Goal: Information Seeking & Learning: Learn about a topic

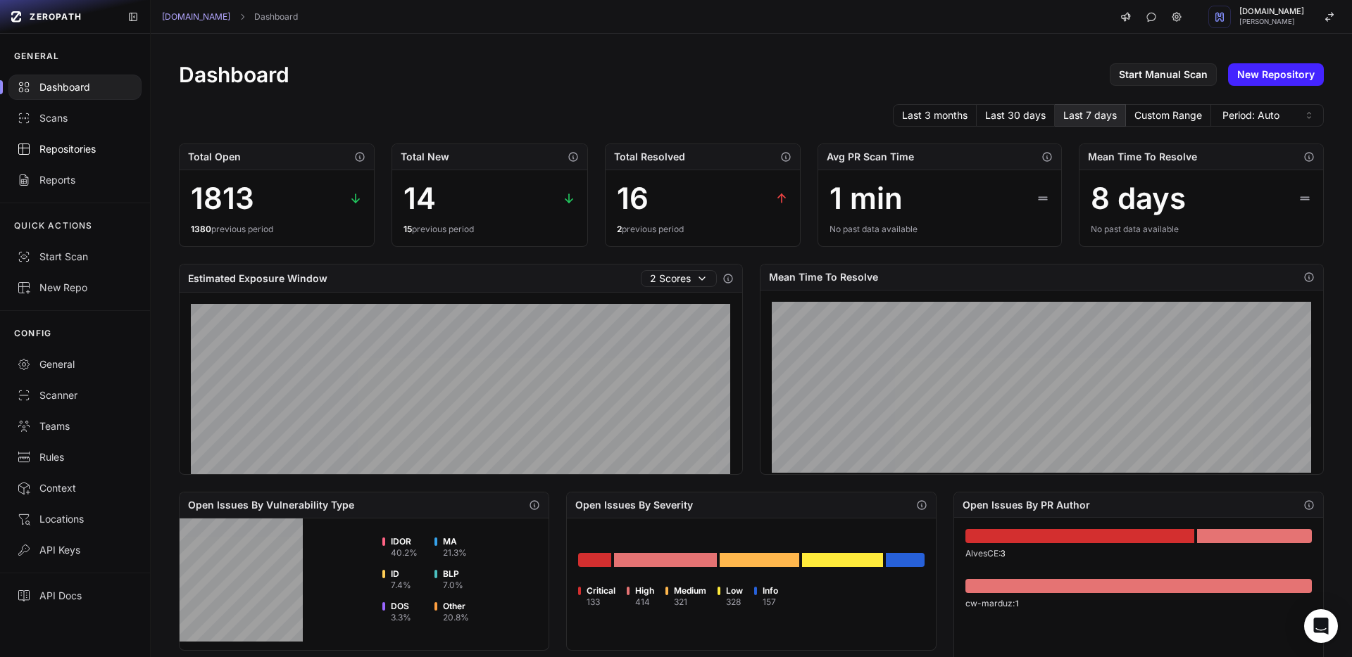
click at [92, 151] on div "Repositories" at bounding box center [75, 149] width 116 height 14
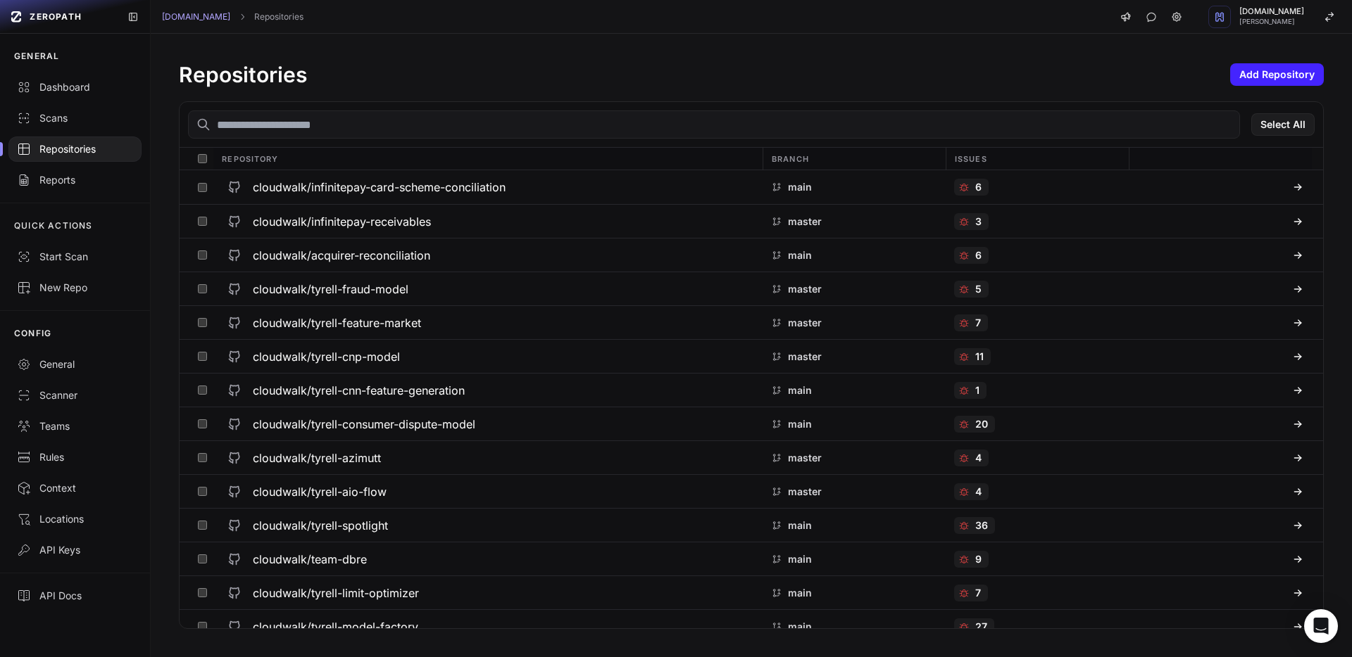
click at [367, 121] on input "text" at bounding box center [714, 125] width 1052 height 28
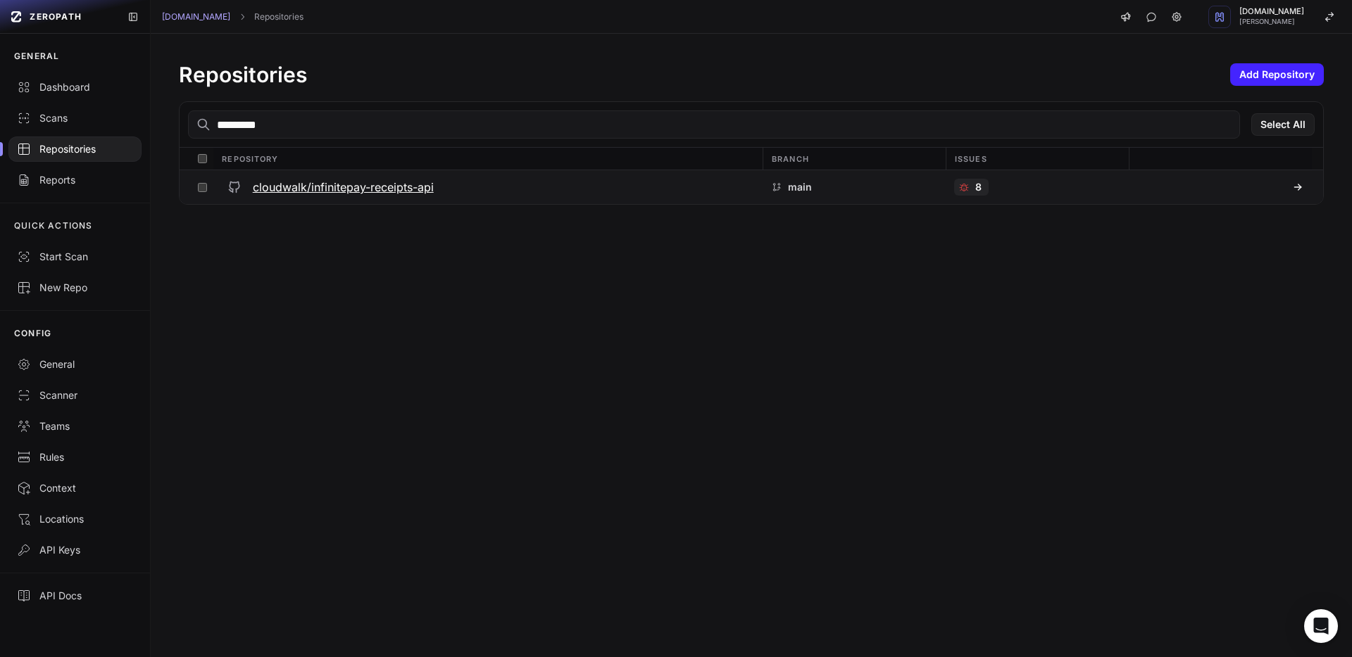
type input "*********"
click at [348, 184] on h3 "cloudwalk/infinitepay-receipts-api" at bounding box center [343, 187] width 181 height 17
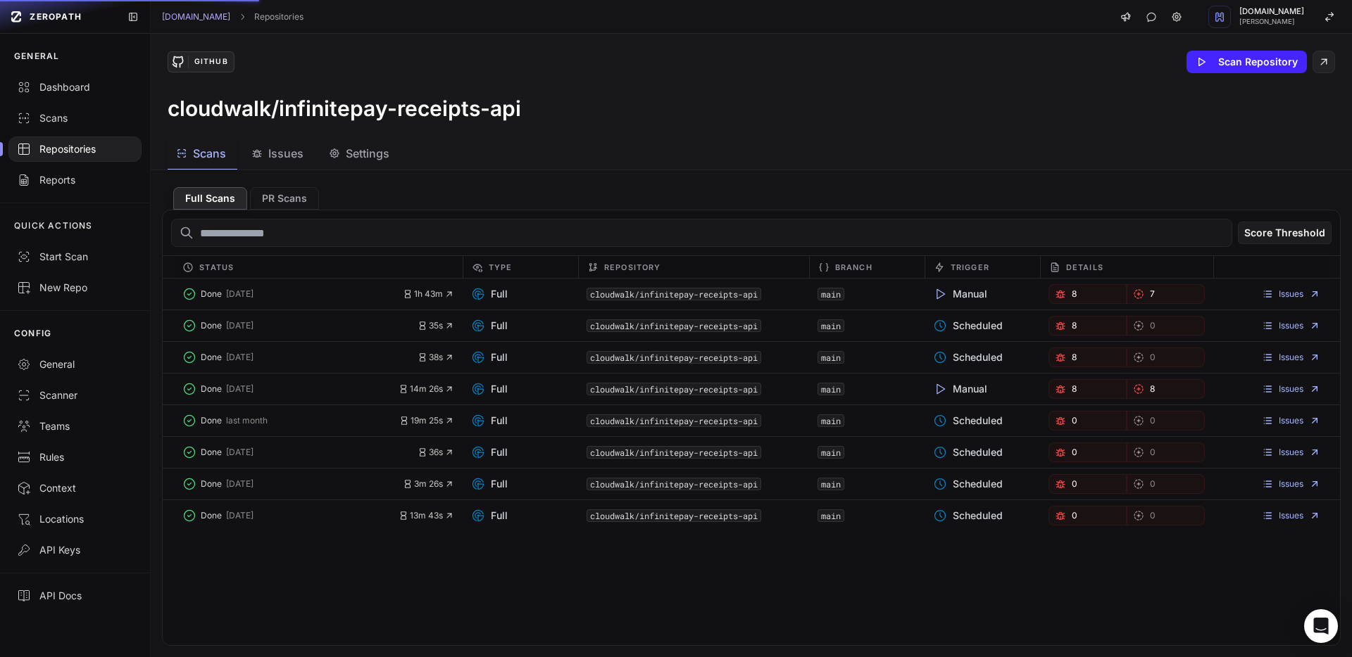
click at [299, 162] on button "Issues" at bounding box center [279, 154] width 72 height 32
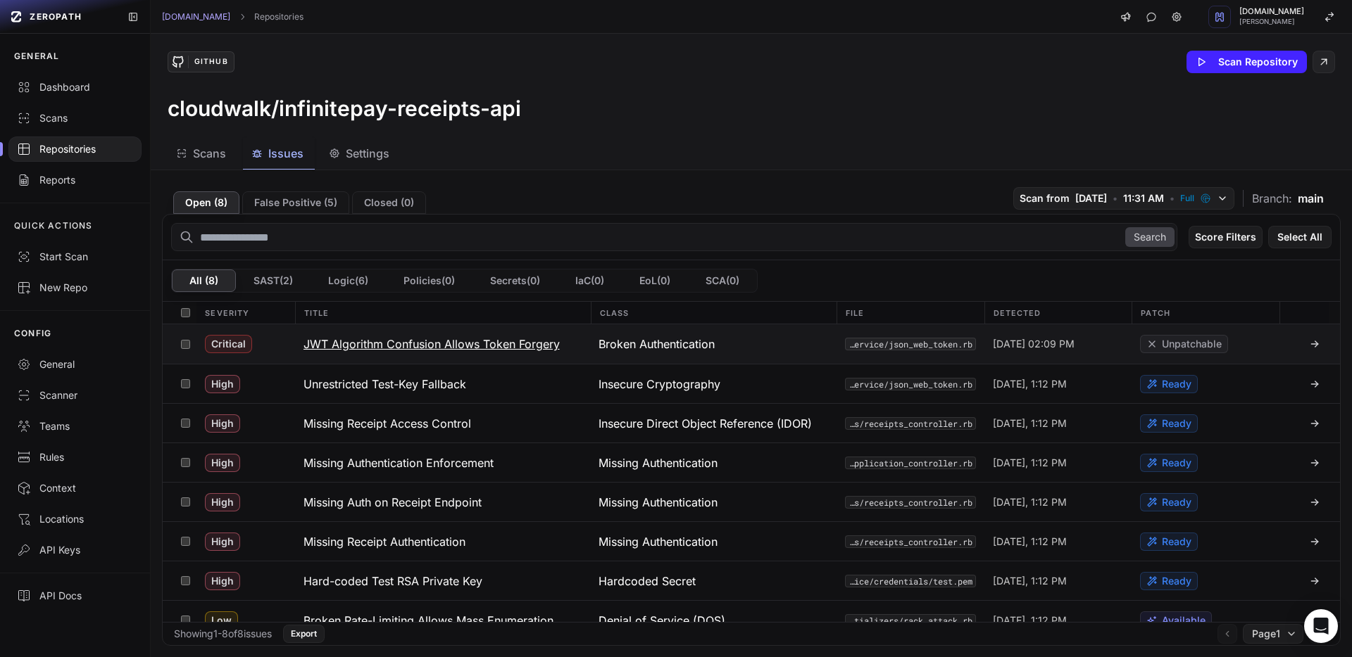
click at [478, 347] on h3 "JWT Algorithm Confusion Allows Token Forgery" at bounding box center [431, 344] width 256 height 17
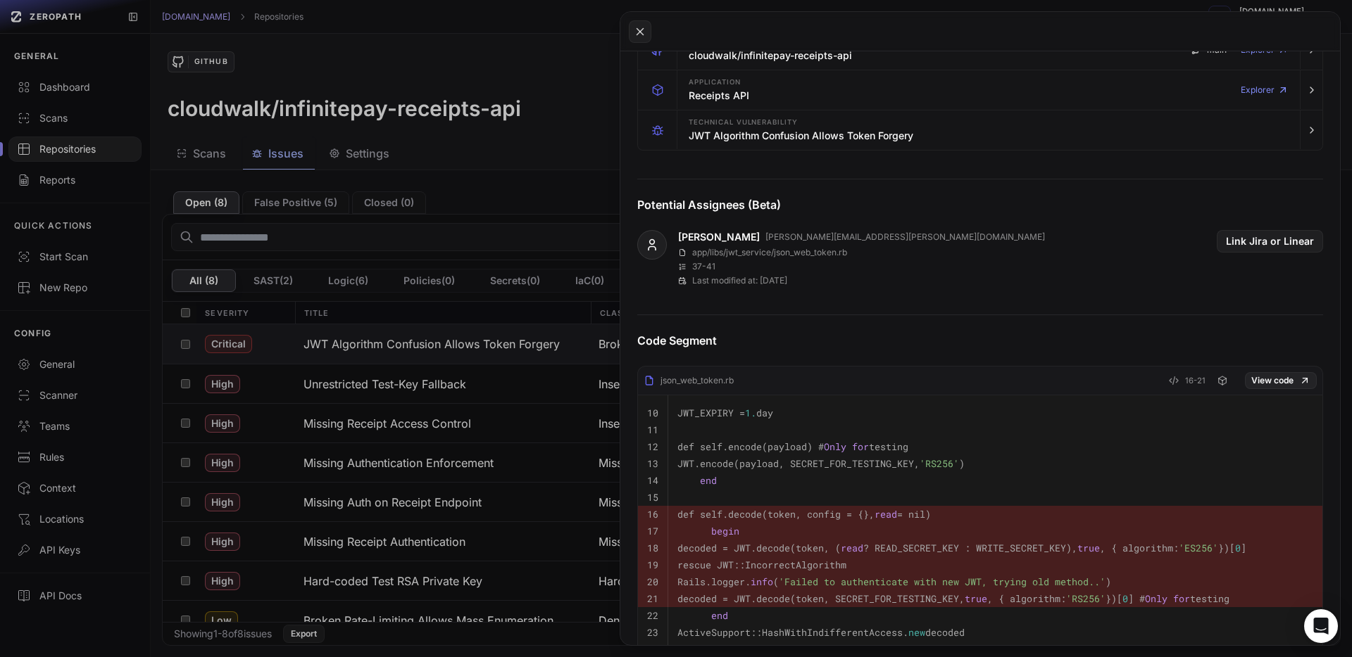
scroll to position [171, 0]
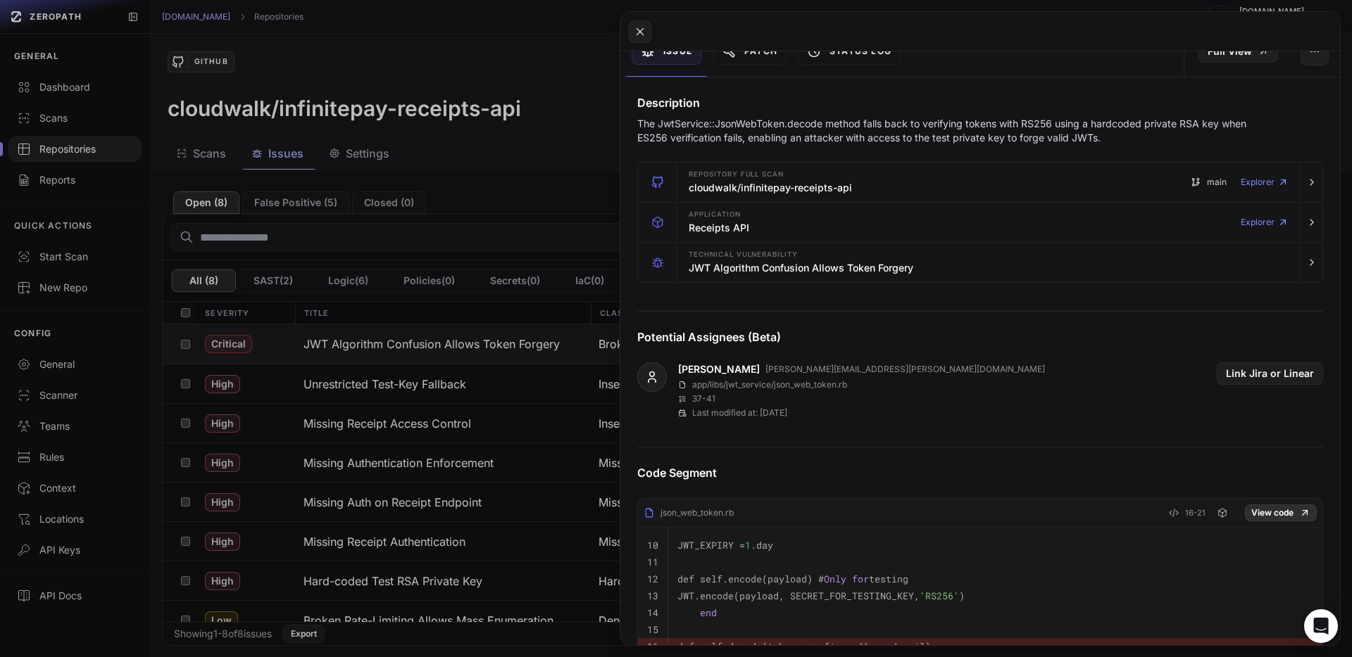
click at [1275, 515] on link "View code" at bounding box center [1281, 513] width 72 height 17
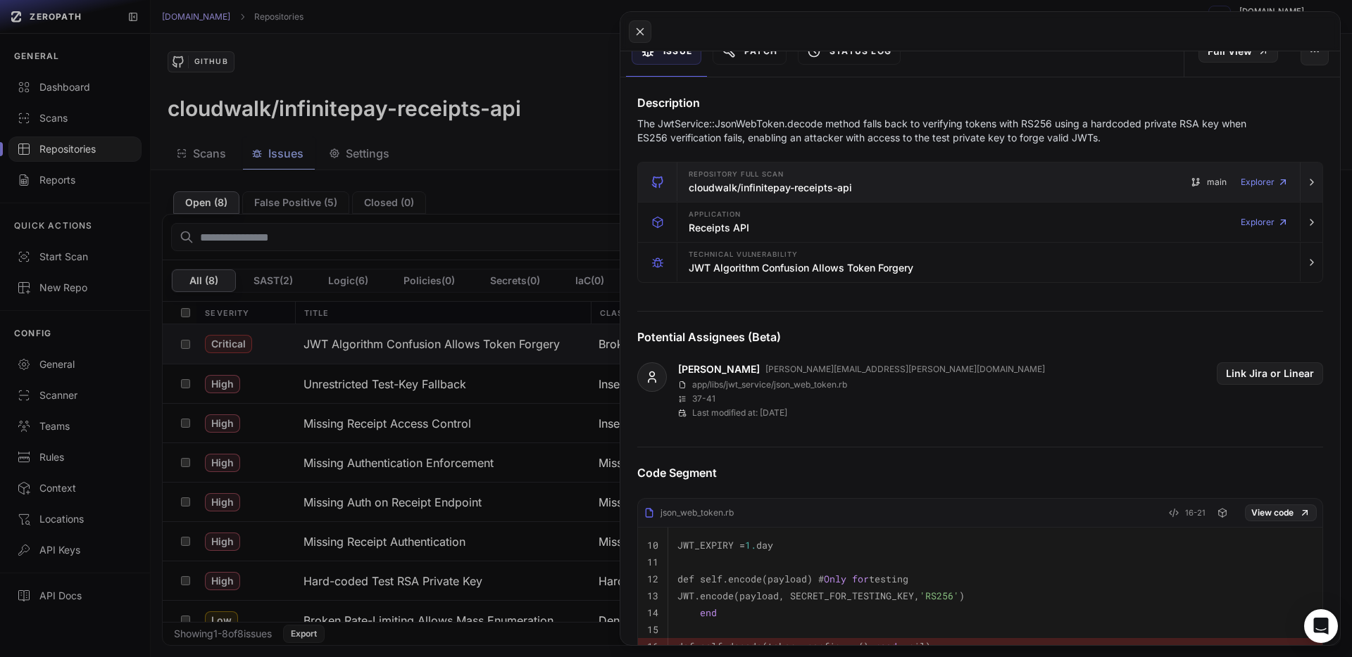
scroll to position [0, 0]
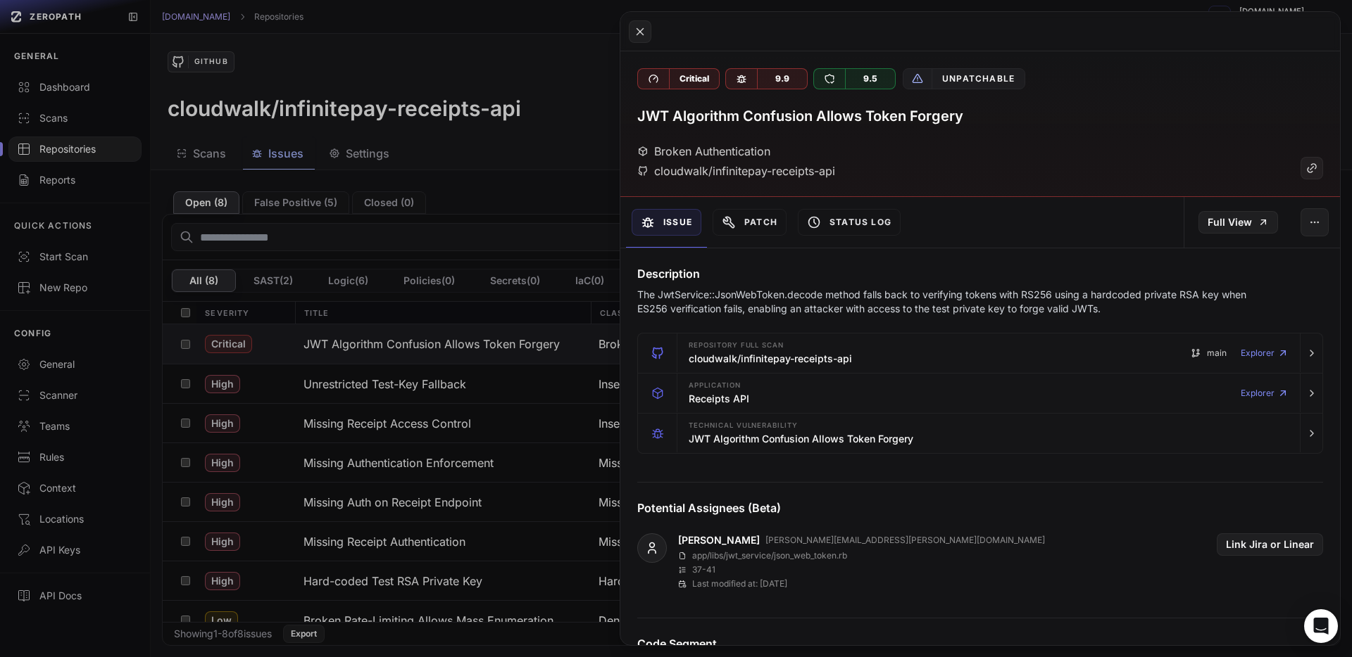
click at [488, 274] on button at bounding box center [676, 328] width 1352 height 657
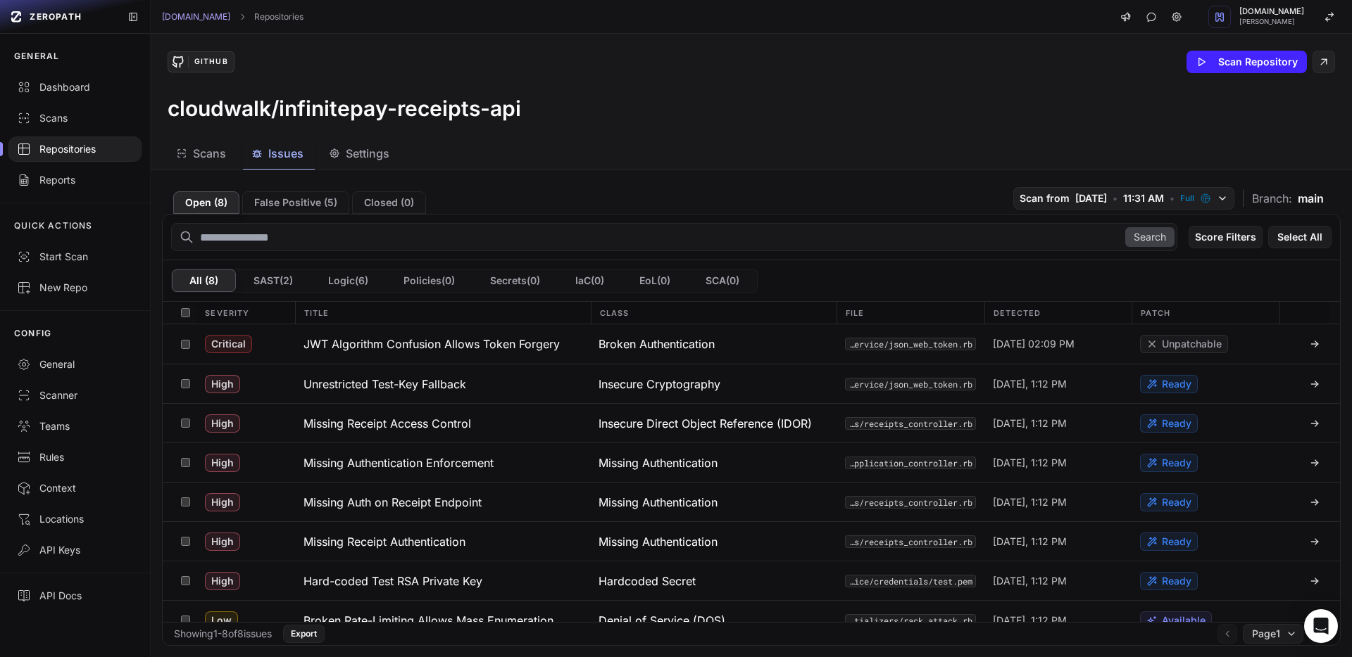
click at [208, 156] on span "Scans" at bounding box center [209, 153] width 33 height 17
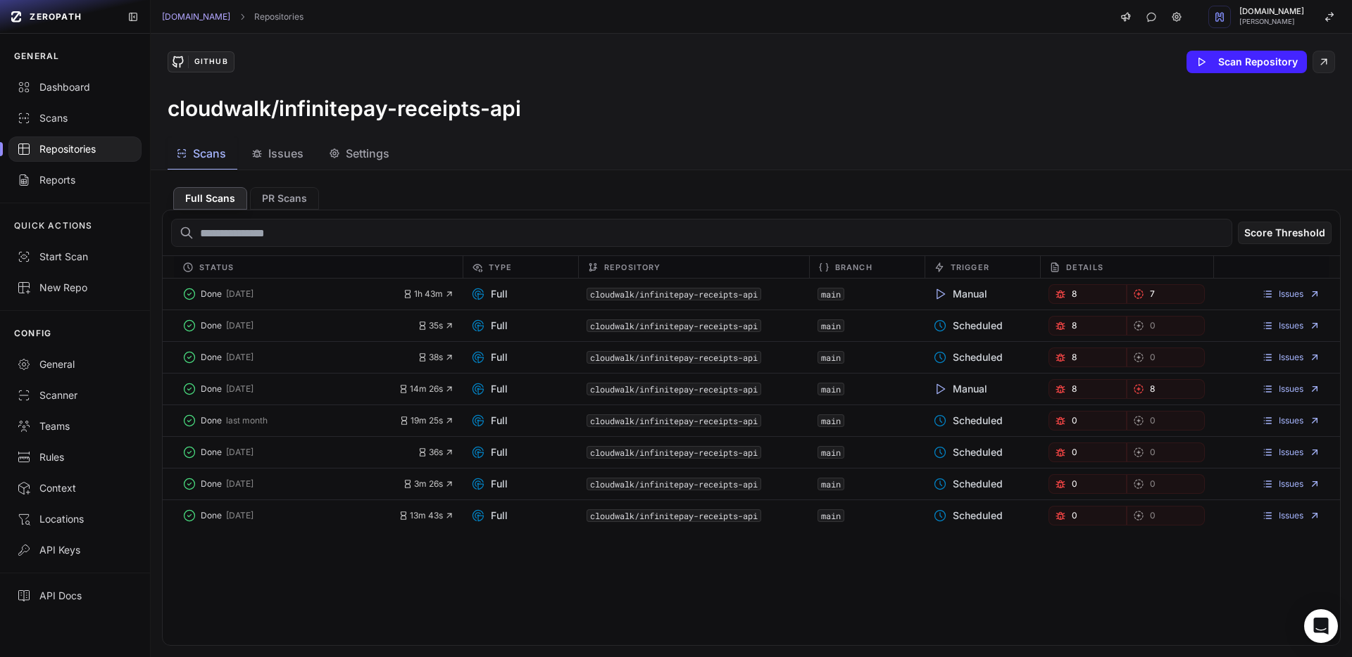
click at [363, 161] on span "Settings" at bounding box center [368, 153] width 44 height 17
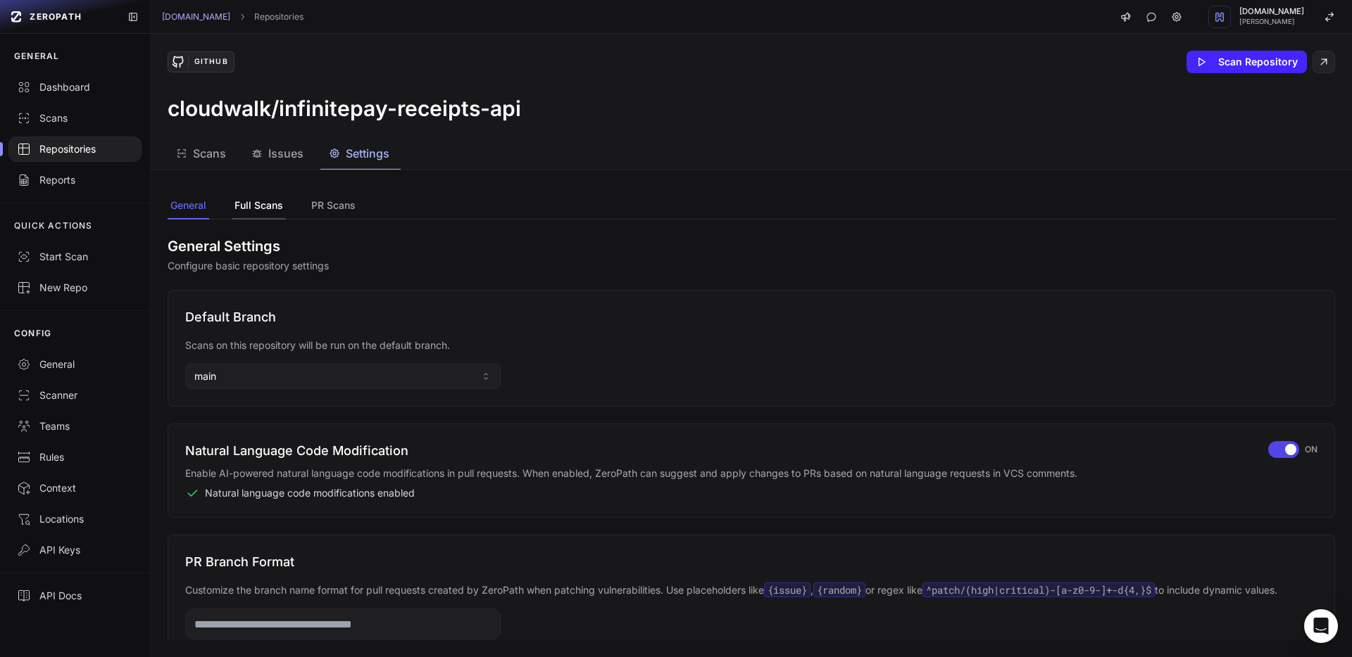
click at [258, 202] on button "Full Scans" at bounding box center [259, 206] width 54 height 27
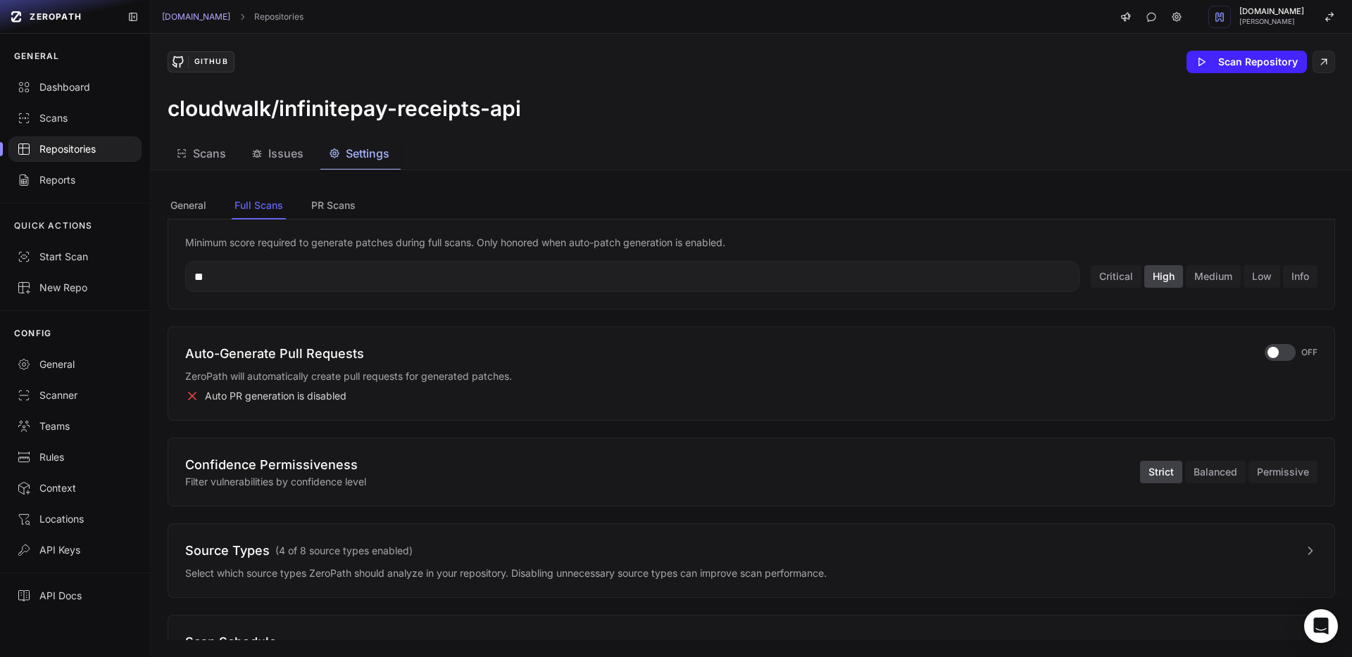
scroll to position [342, 0]
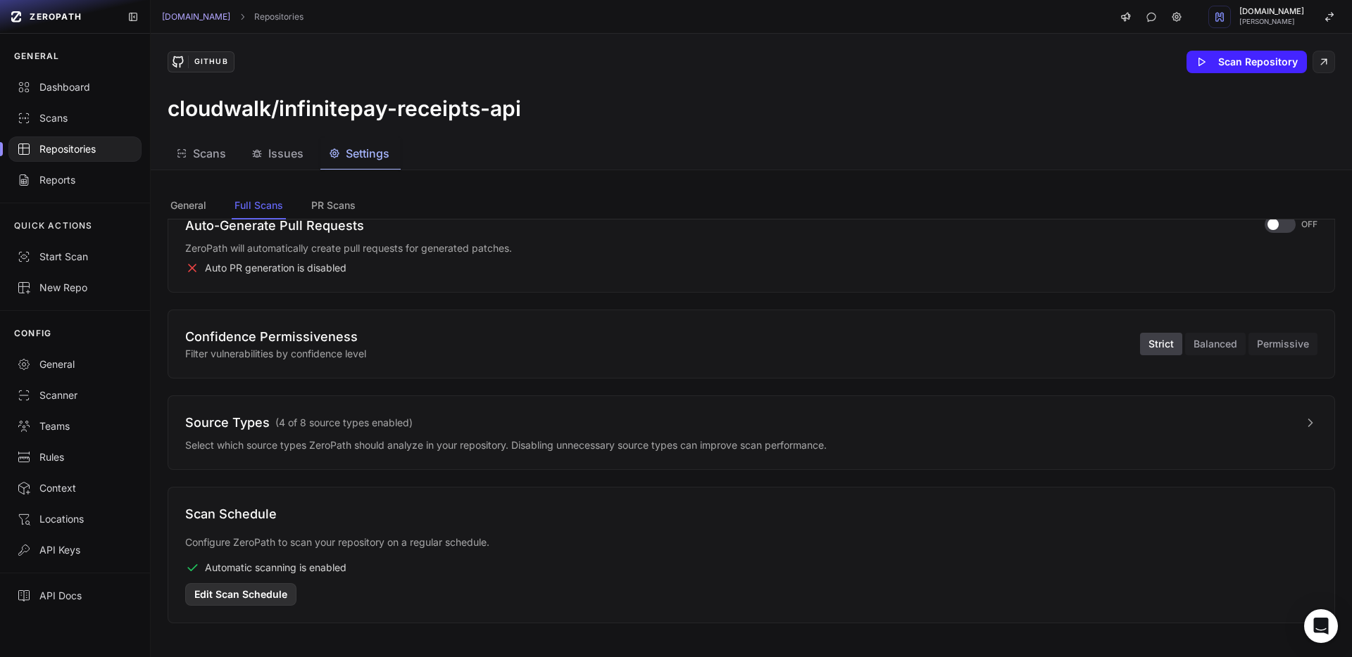
click at [239, 601] on button "Edit Scan Schedule" at bounding box center [240, 595] width 111 height 23
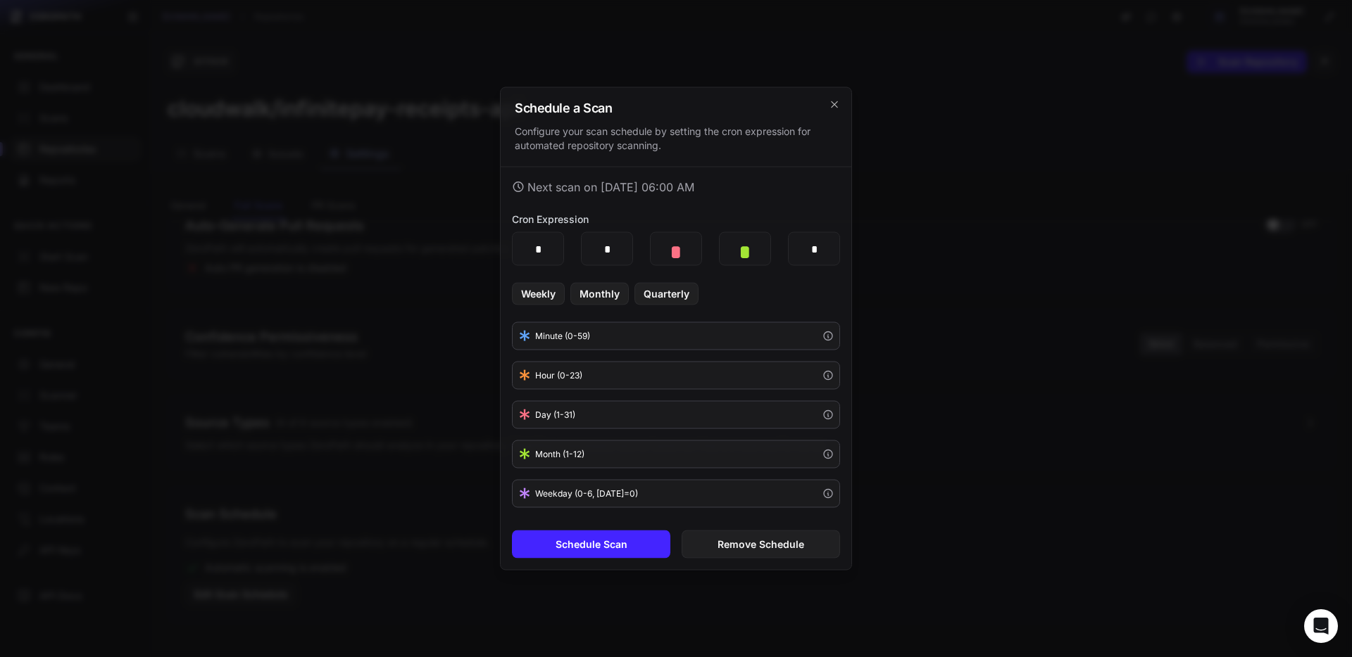
click at [840, 102] on div "Schedule a Scan Configure your scan schedule by setting the cron expression for…" at bounding box center [676, 128] width 351 height 80
click at [834, 103] on icon "cross 2," at bounding box center [834, 104] width 11 height 11
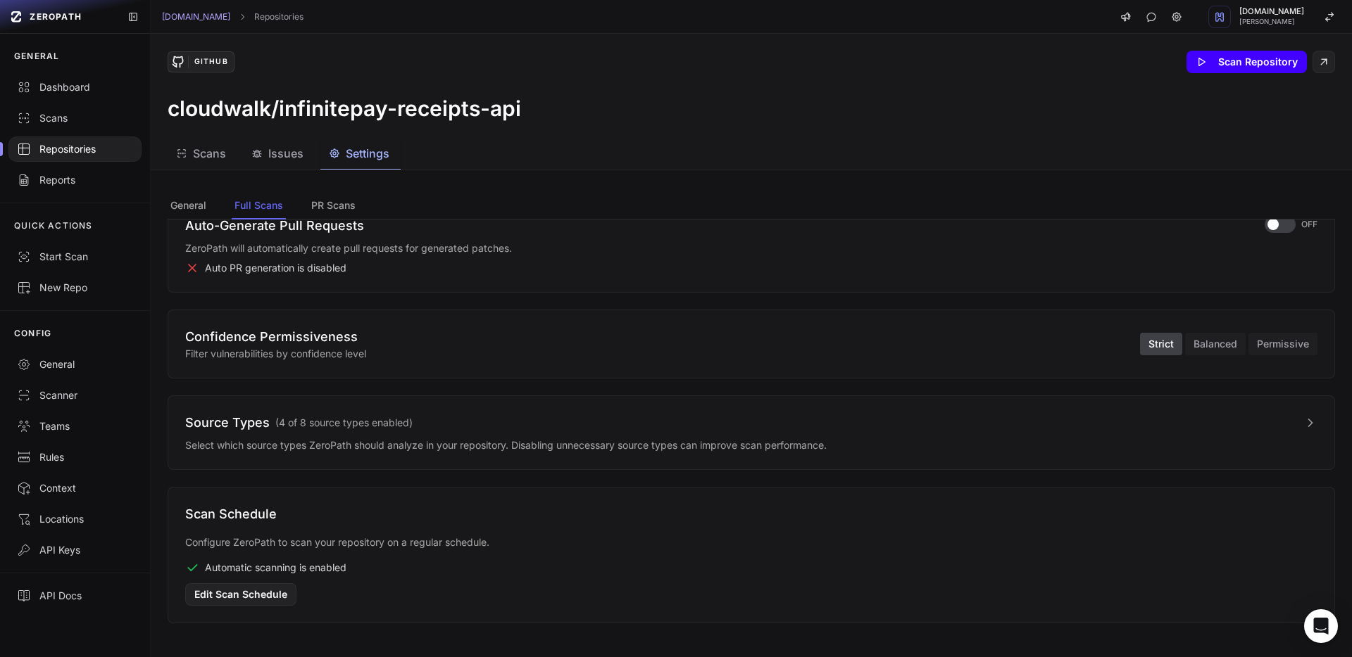
click at [1236, 71] on button "Scan Repository" at bounding box center [1246, 62] width 120 height 23
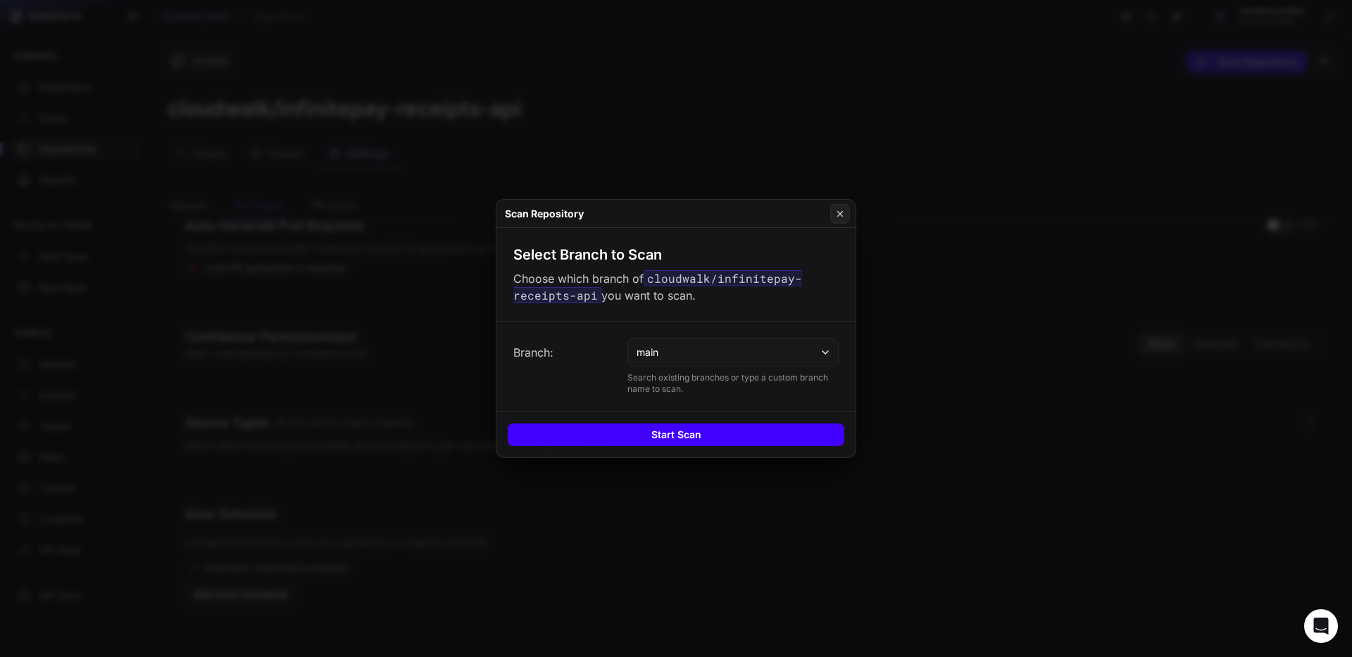
click at [655, 443] on button "Start Scan" at bounding box center [676, 435] width 336 height 23
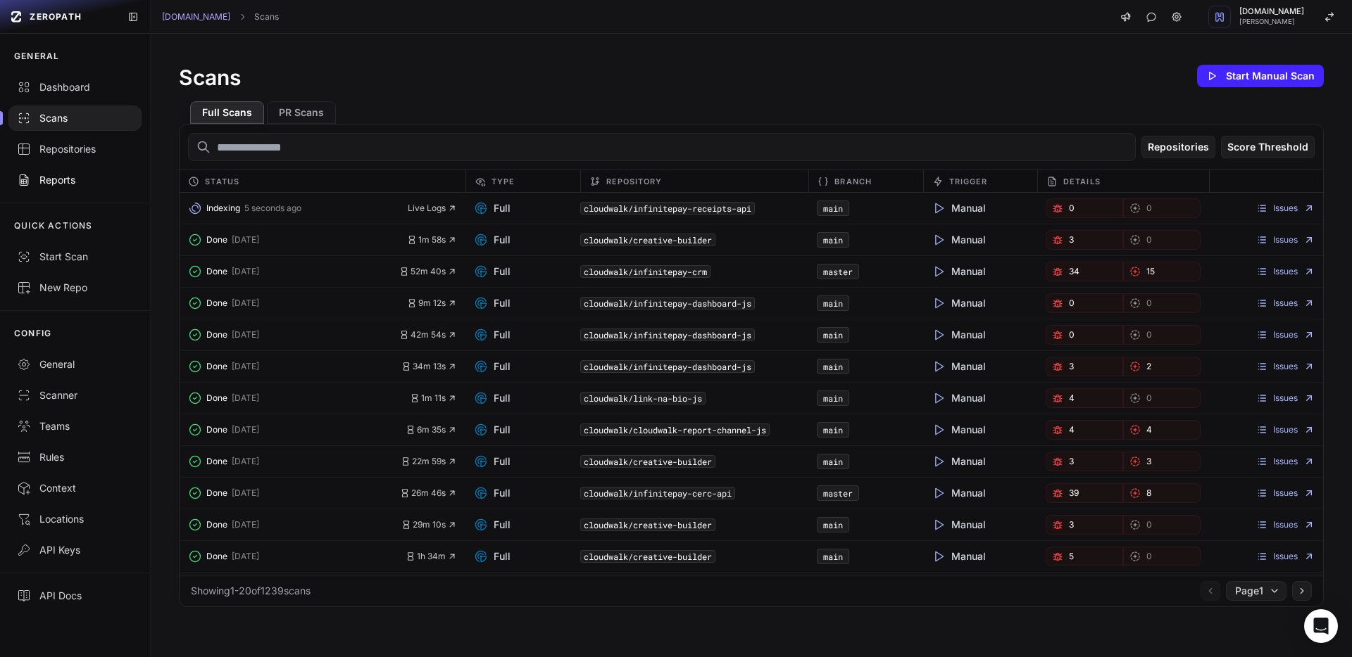
click at [79, 187] on link "Reports" at bounding box center [75, 180] width 150 height 31
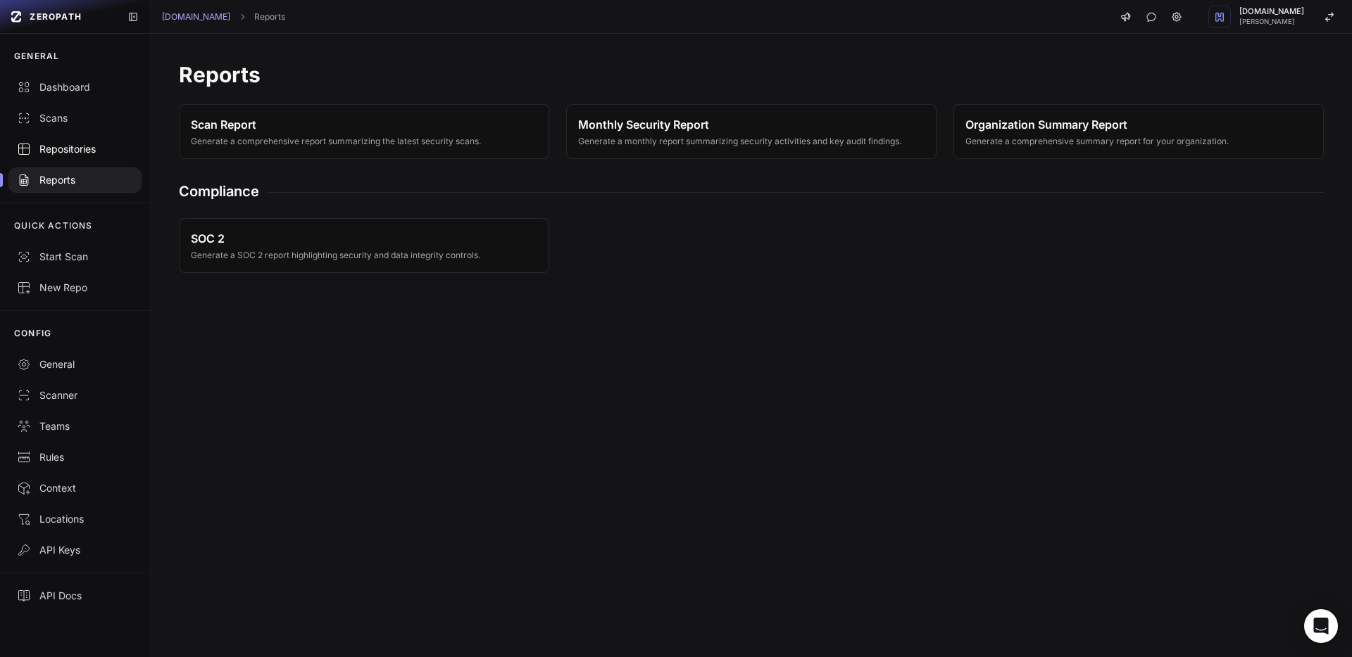
click at [78, 151] on div "Repositories" at bounding box center [75, 149] width 116 height 14
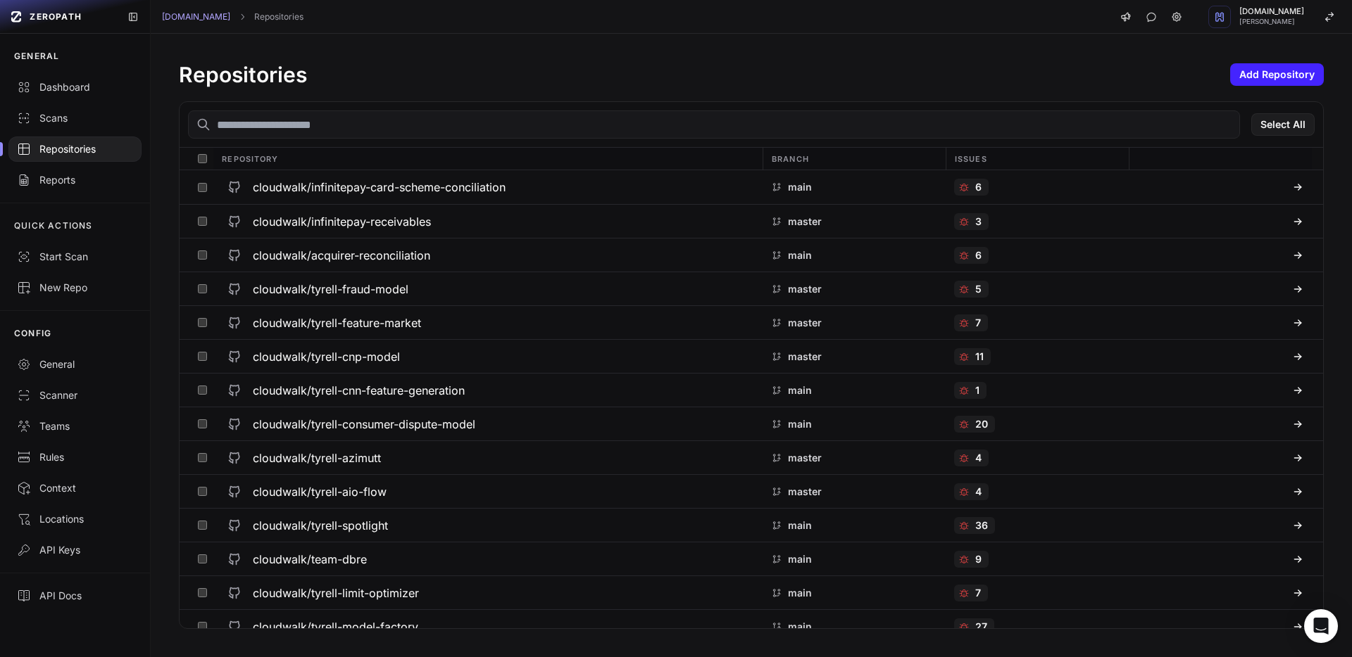
click at [320, 143] on div "Select All" at bounding box center [751, 125] width 1143 height 46
click at [320, 130] on input "text" at bounding box center [714, 125] width 1052 height 28
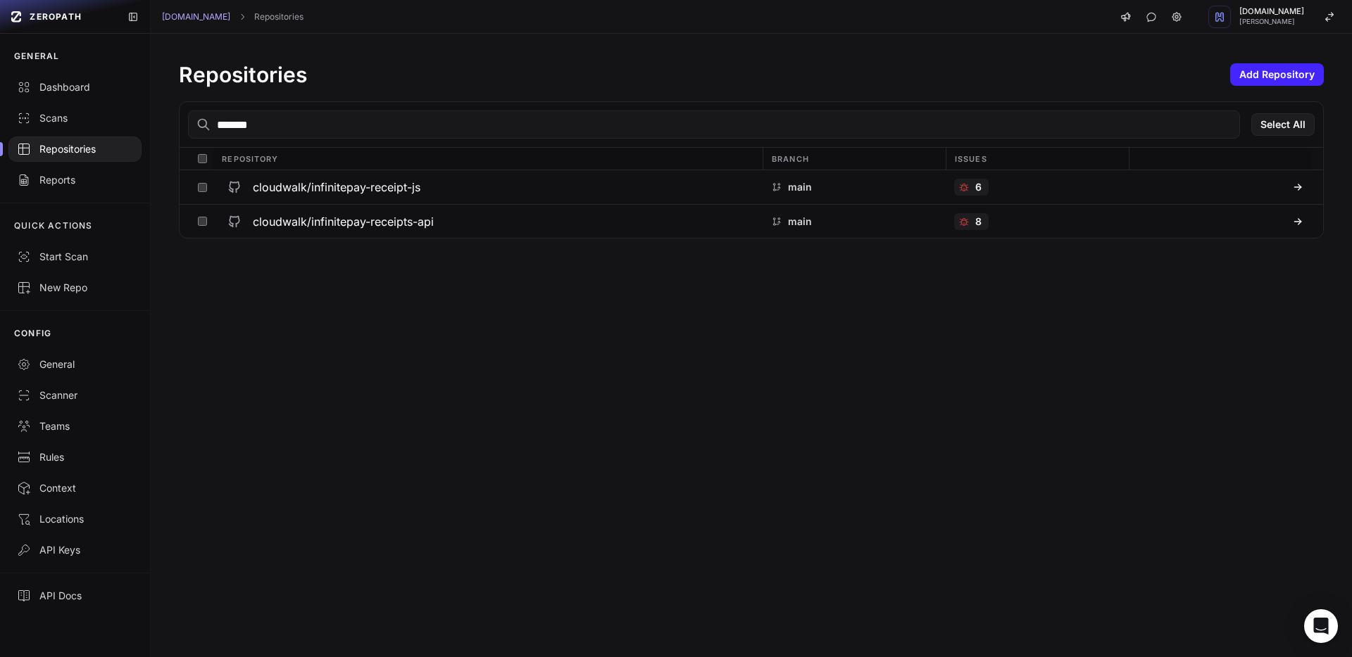
type input "********"
click at [389, 191] on h3 "cloudwalk/infinitepay-receipts-api" at bounding box center [343, 187] width 181 height 17
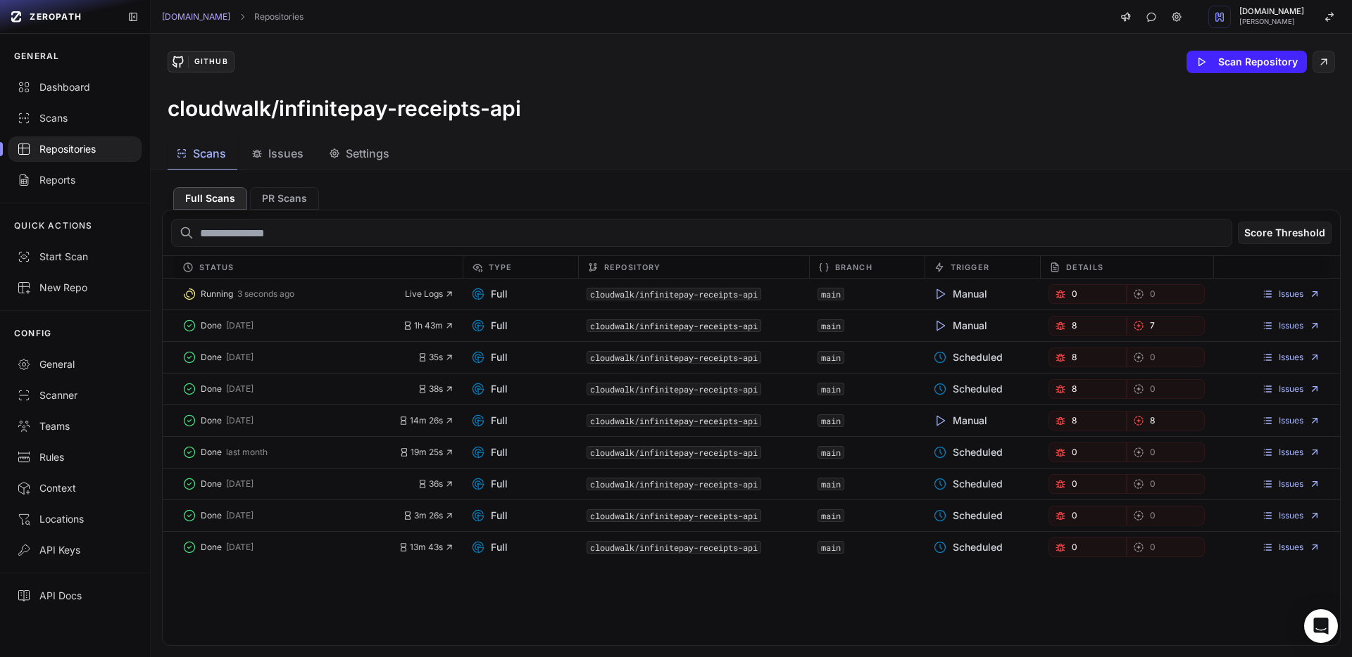
click at [352, 158] on span "Settings" at bounding box center [368, 153] width 44 height 17
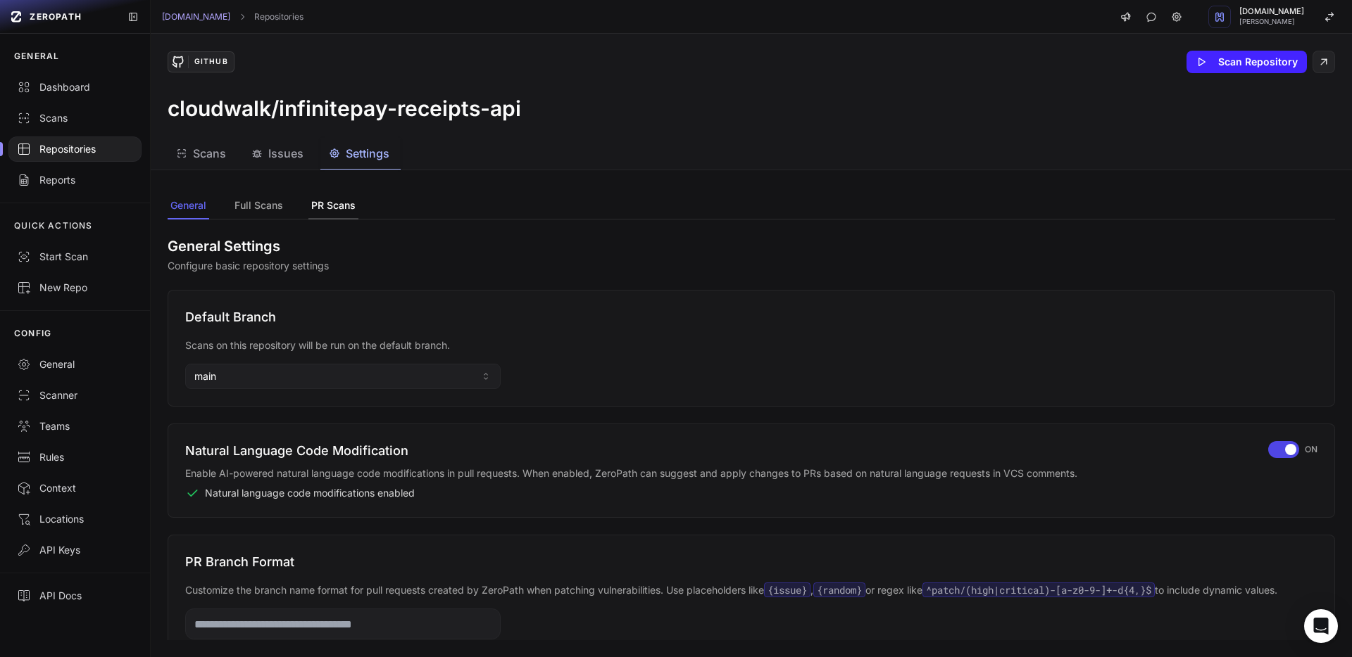
click at [324, 196] on button "PR Scans" at bounding box center [333, 206] width 50 height 27
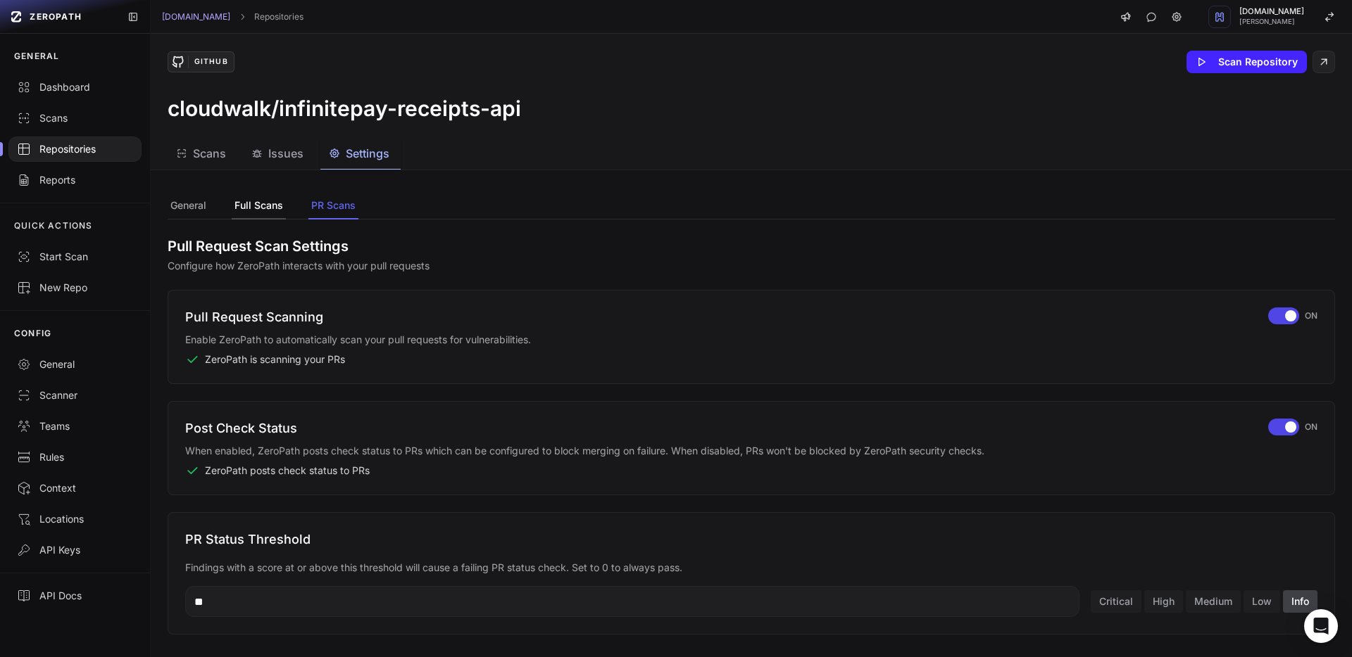
click at [260, 201] on button "Full Scans" at bounding box center [259, 206] width 54 height 27
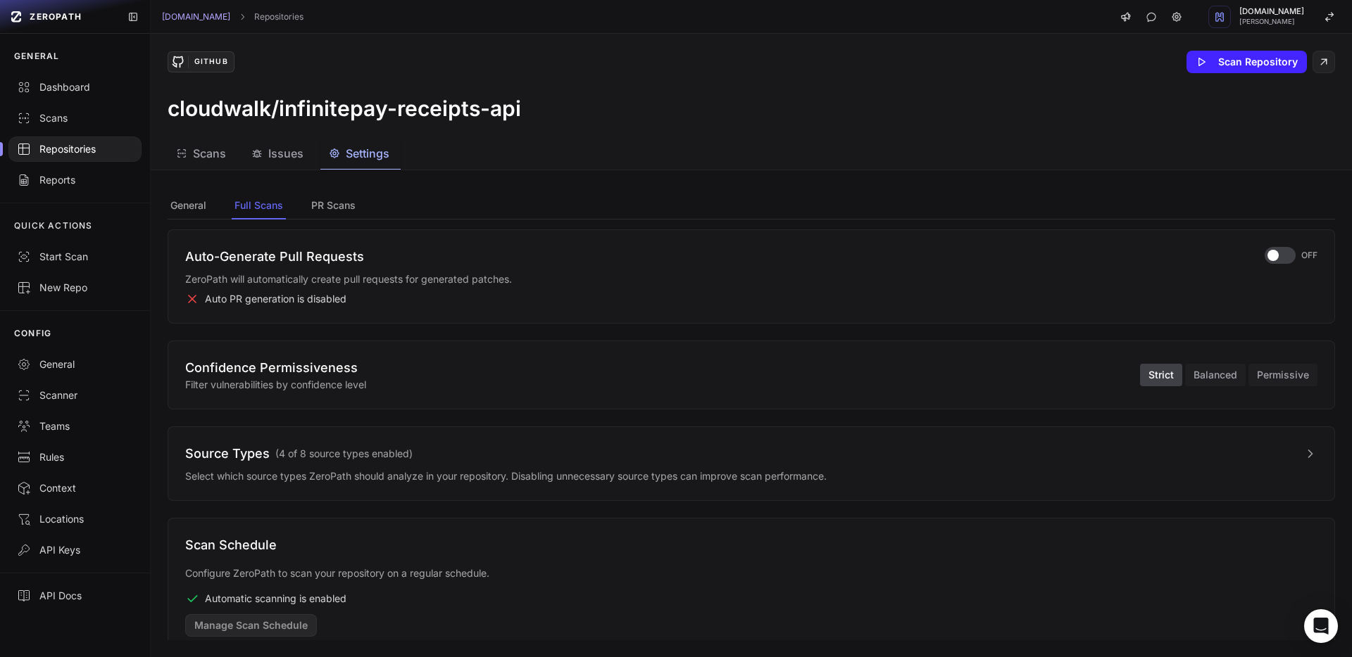
scroll to position [342, 0]
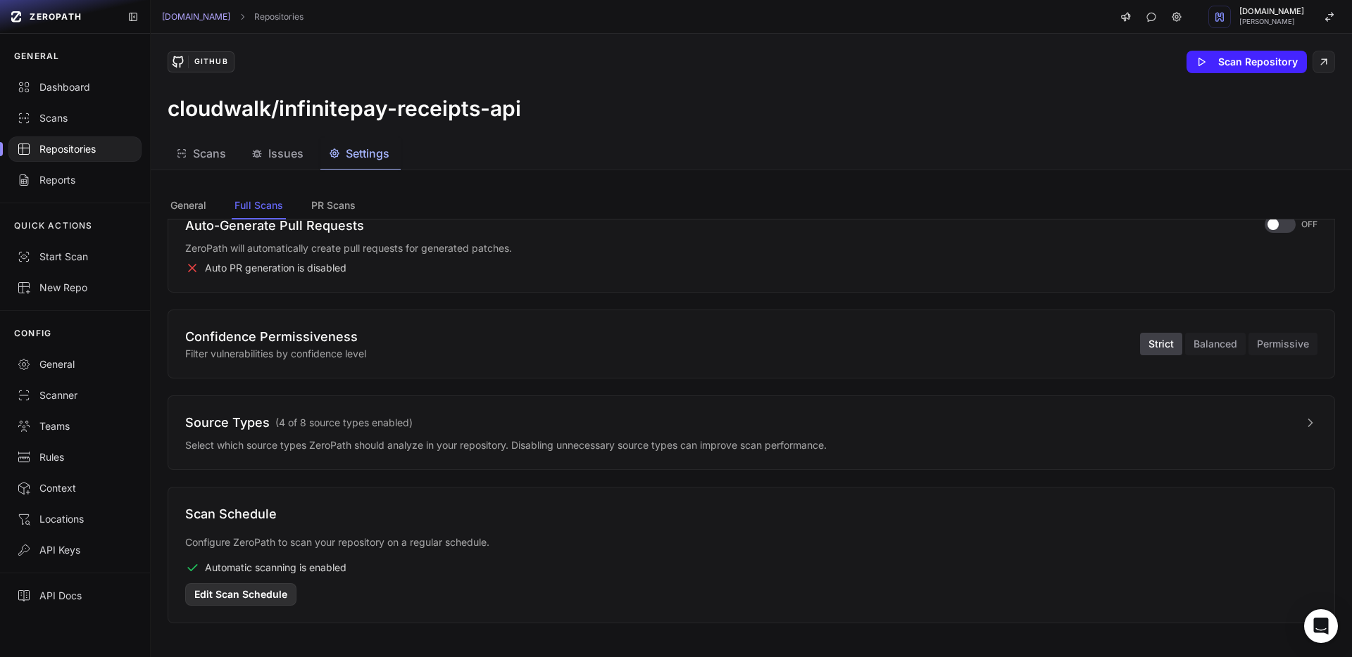
click at [222, 592] on button "Edit Scan Schedule" at bounding box center [240, 595] width 111 height 23
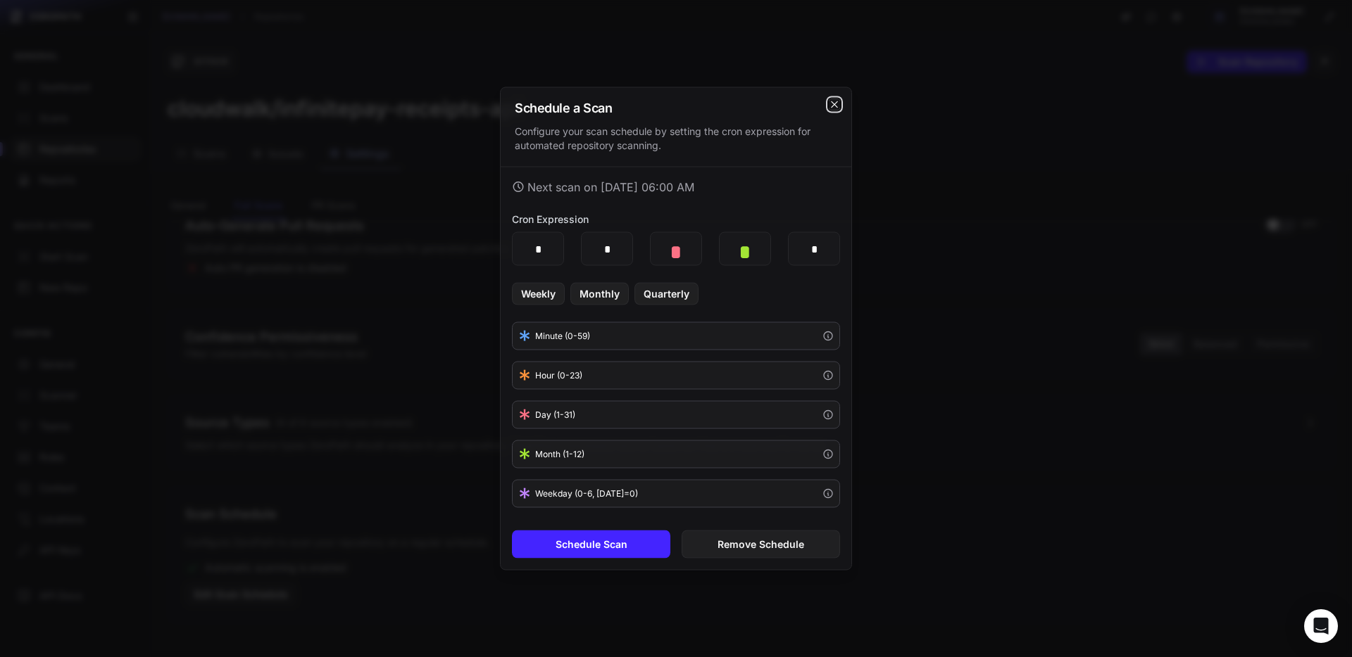
click at [836, 102] on icon "cross 2," at bounding box center [834, 104] width 6 height 6
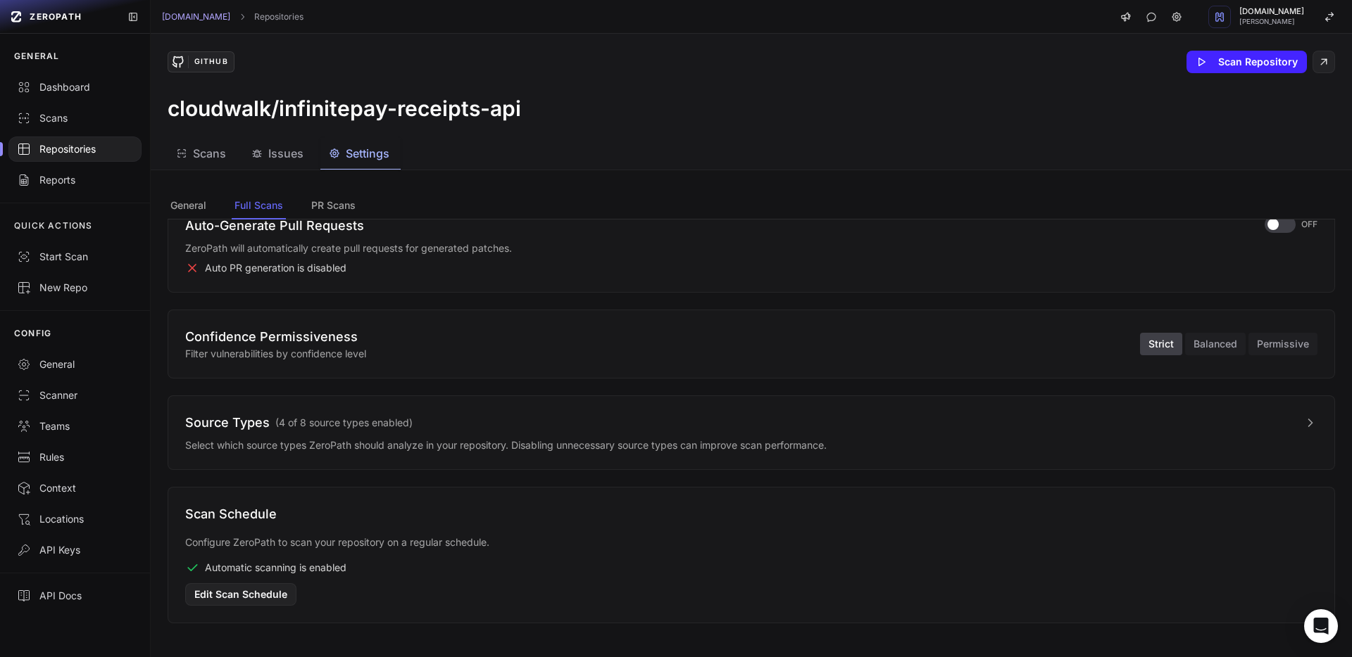
click at [90, 151] on div "Repositories" at bounding box center [75, 149] width 116 height 14
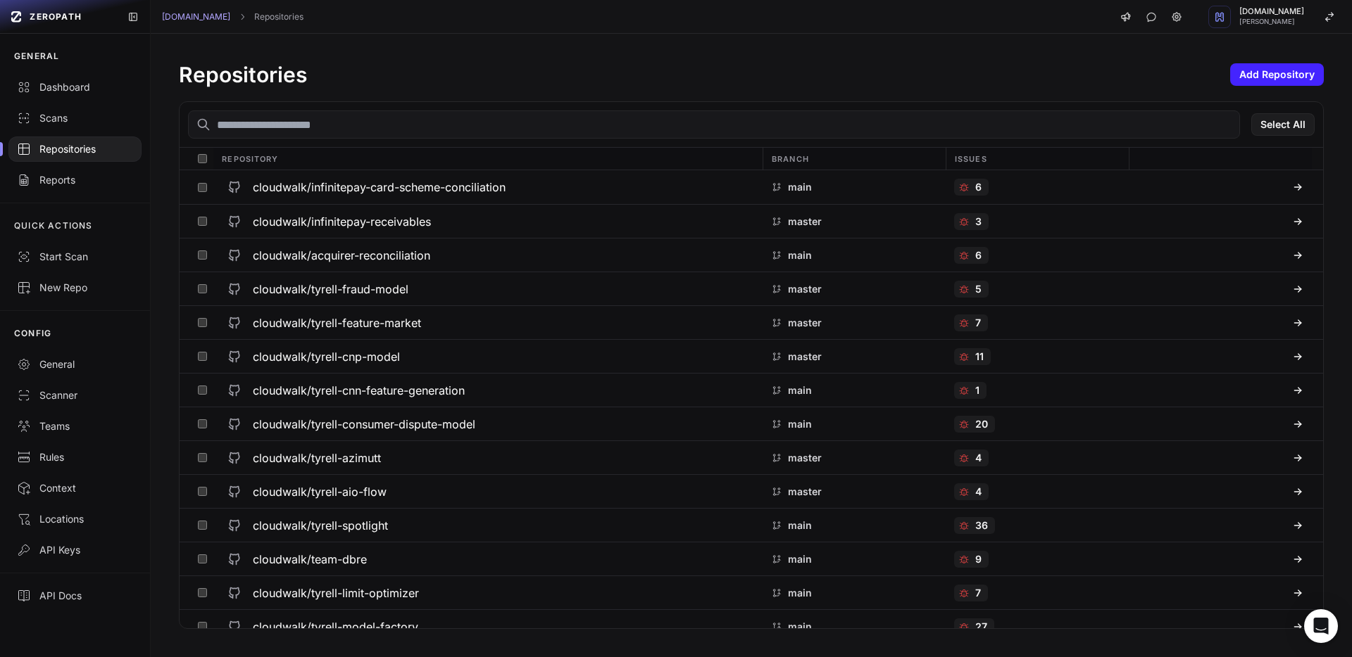
click at [303, 131] on input "text" at bounding box center [714, 125] width 1052 height 28
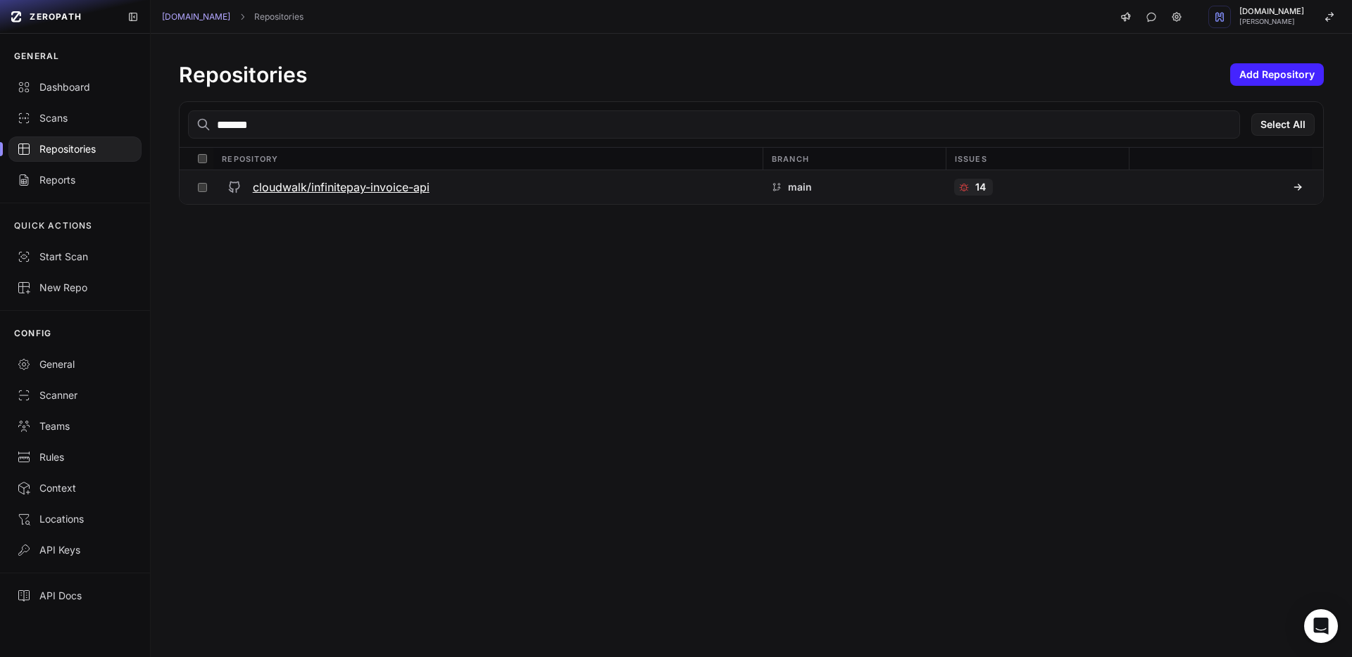
type input "*******"
click at [341, 187] on h3 "cloudwalk/infinitepay-invoice-api" at bounding box center [341, 187] width 177 height 17
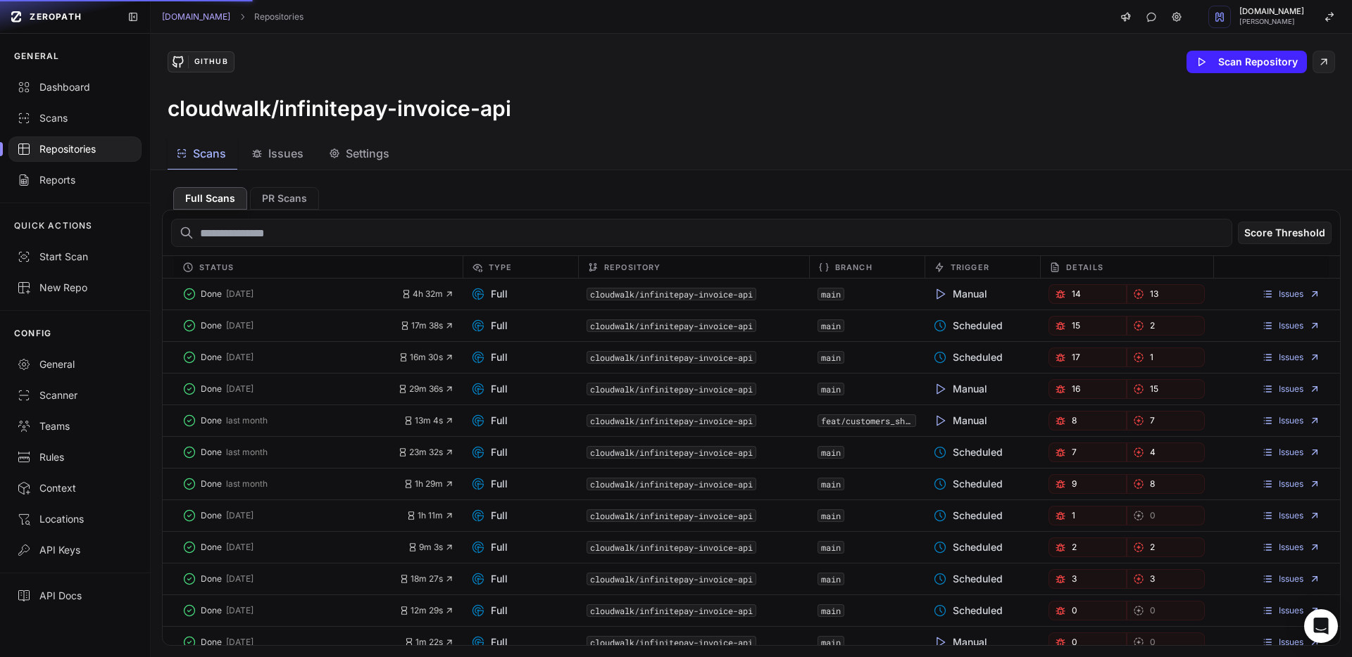
click at [285, 156] on span "Issues" at bounding box center [285, 153] width 35 height 17
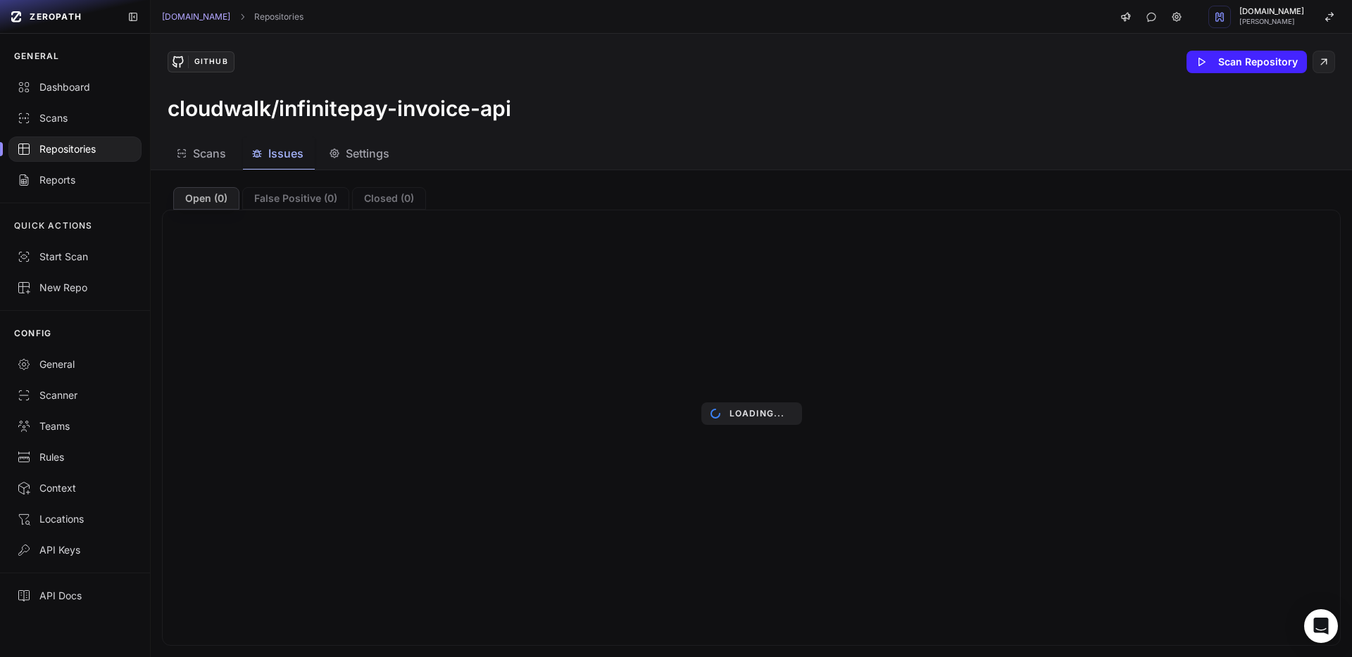
click at [201, 151] on span "Scans" at bounding box center [209, 153] width 33 height 17
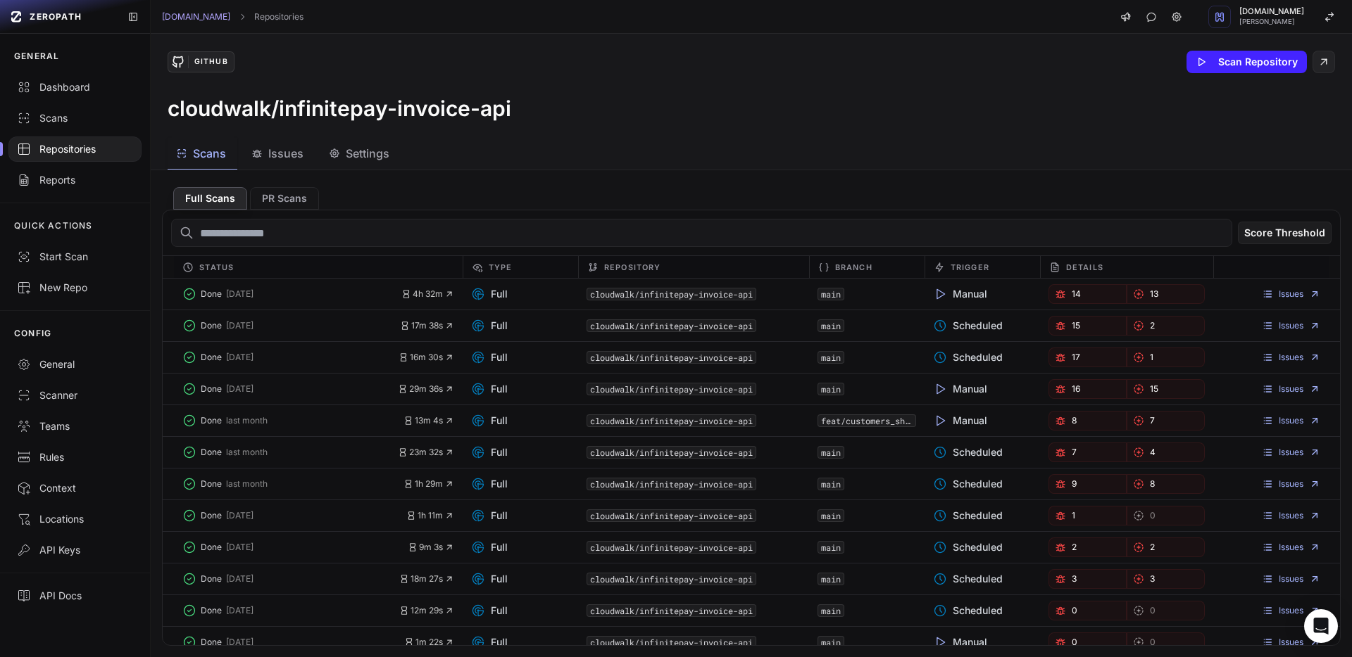
click at [79, 143] on div "Repositories" at bounding box center [75, 149] width 116 height 14
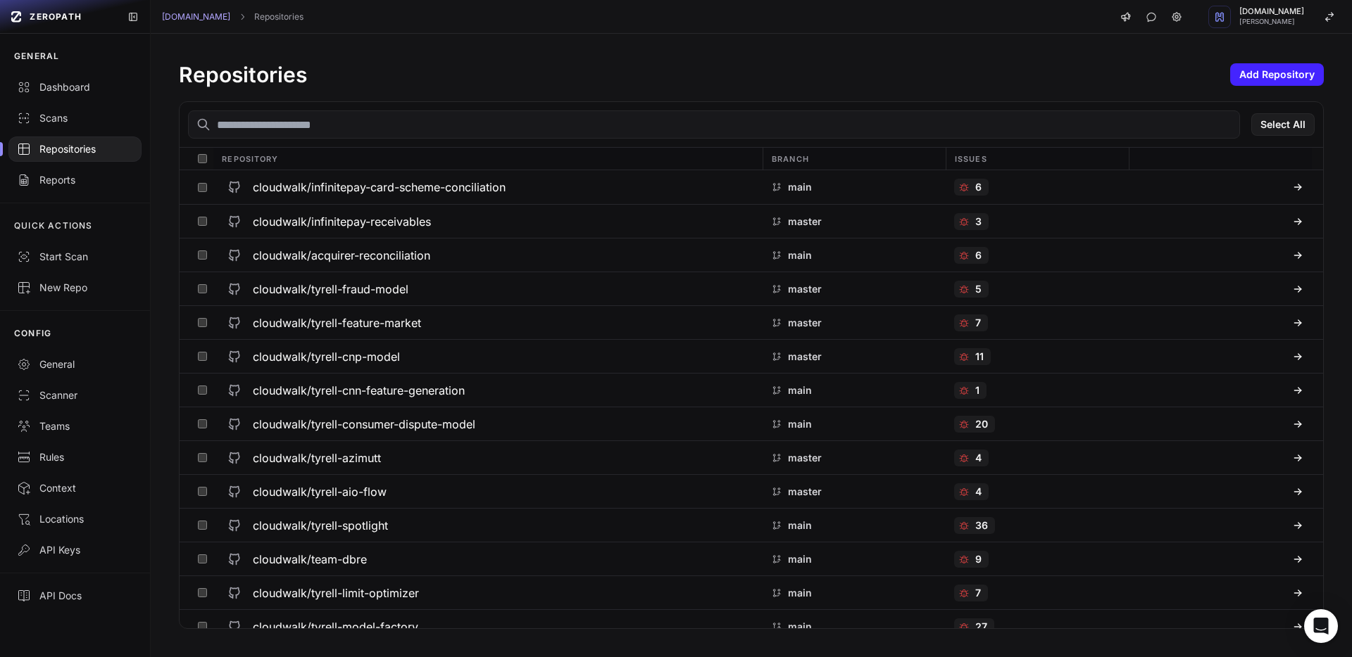
click at [284, 116] on input "text" at bounding box center [714, 125] width 1052 height 28
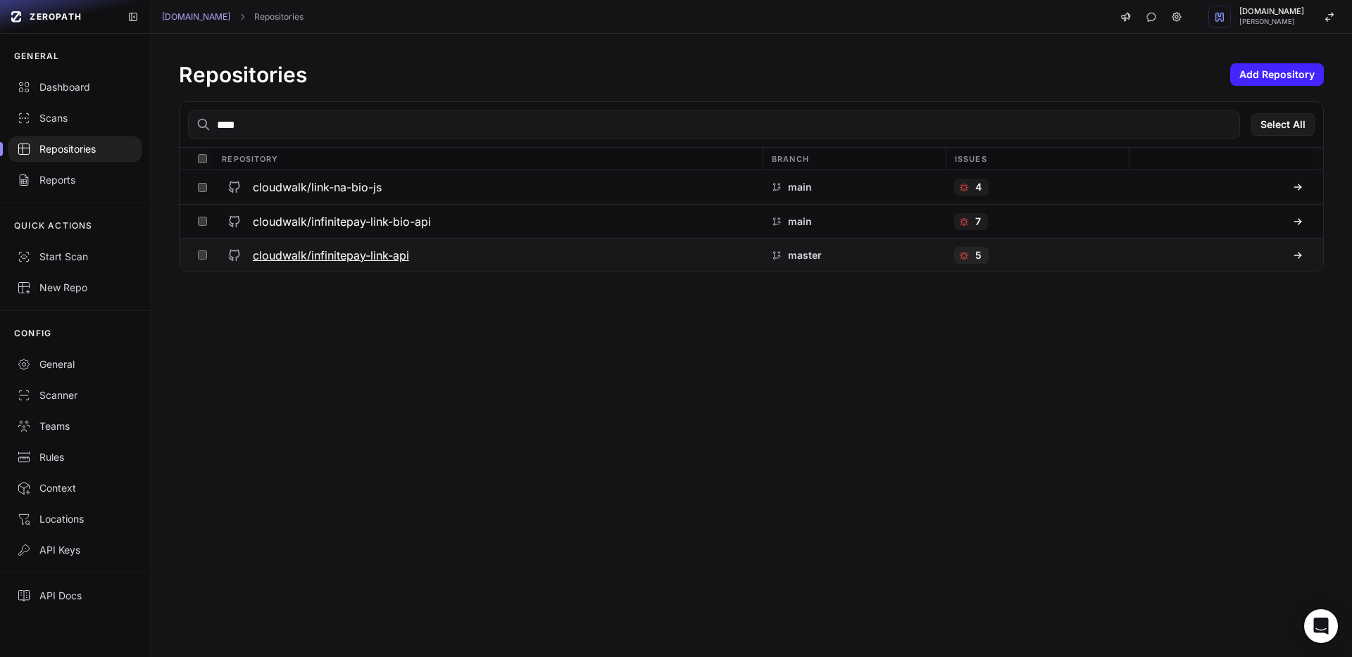
type input "****"
click at [308, 254] on h3 "cloudwalk/infinitepay-link-api" at bounding box center [331, 255] width 156 height 17
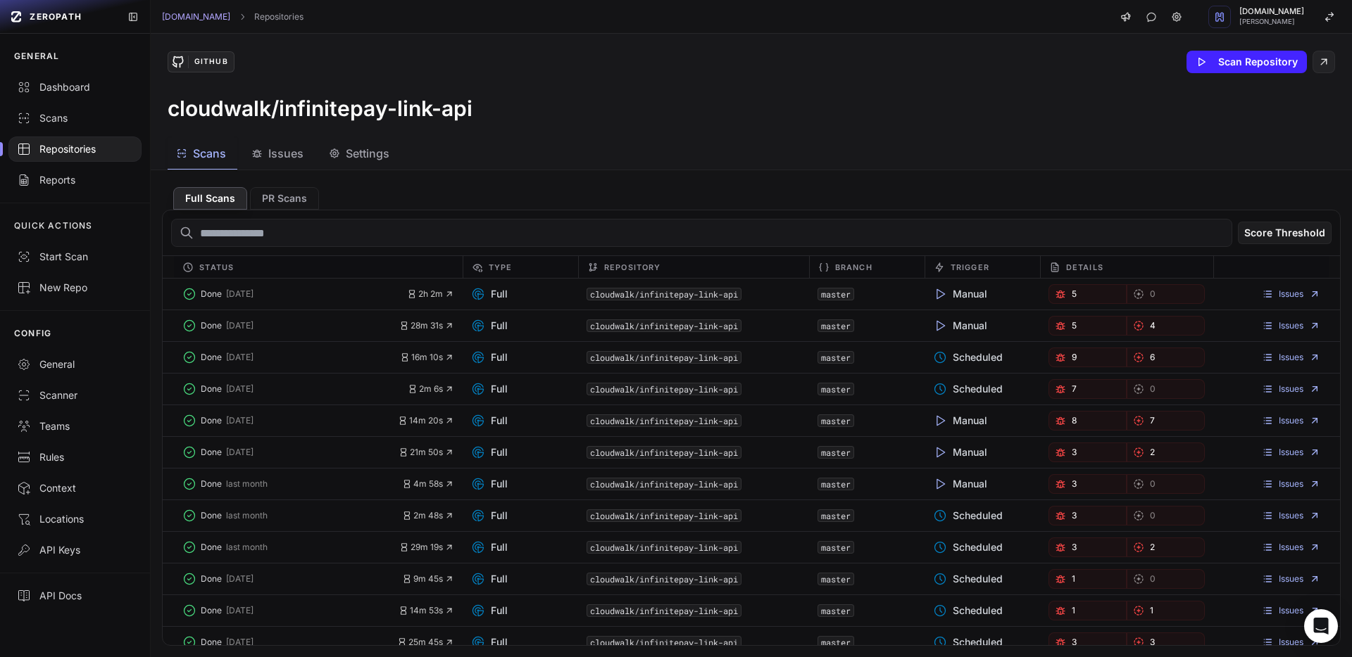
click at [78, 147] on div "Repositories" at bounding box center [75, 149] width 116 height 14
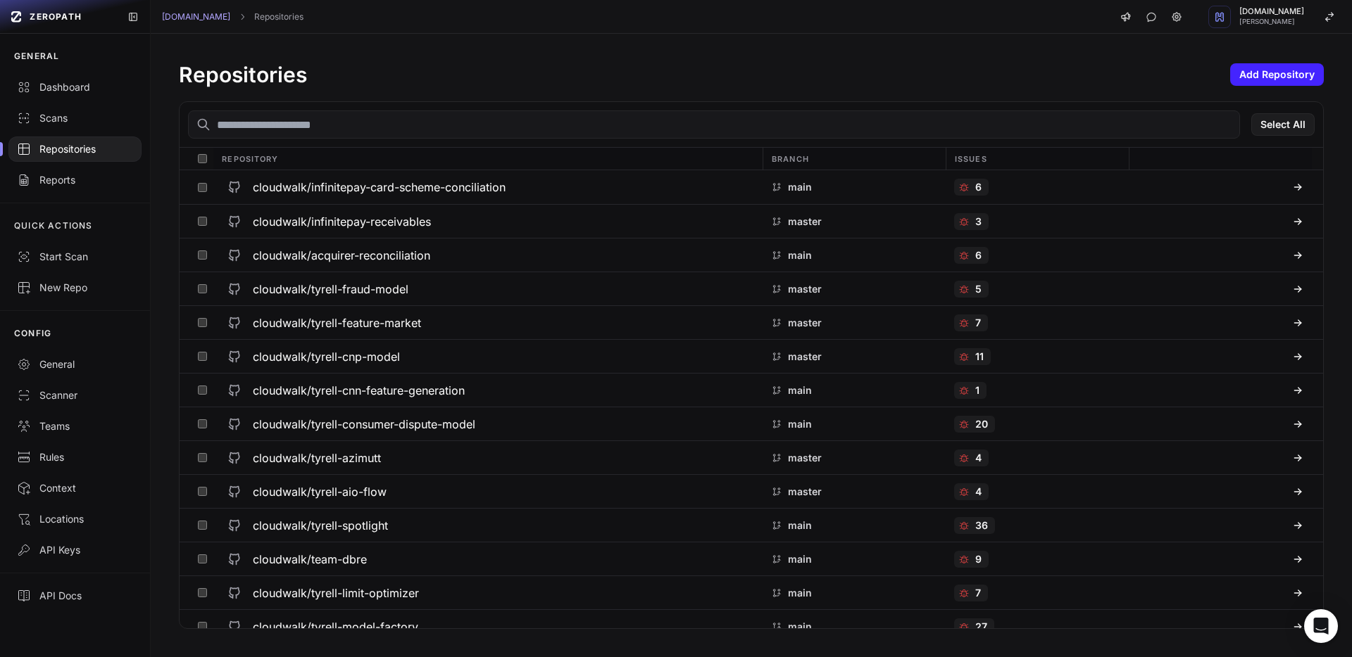
click at [247, 129] on input "text" at bounding box center [714, 125] width 1052 height 28
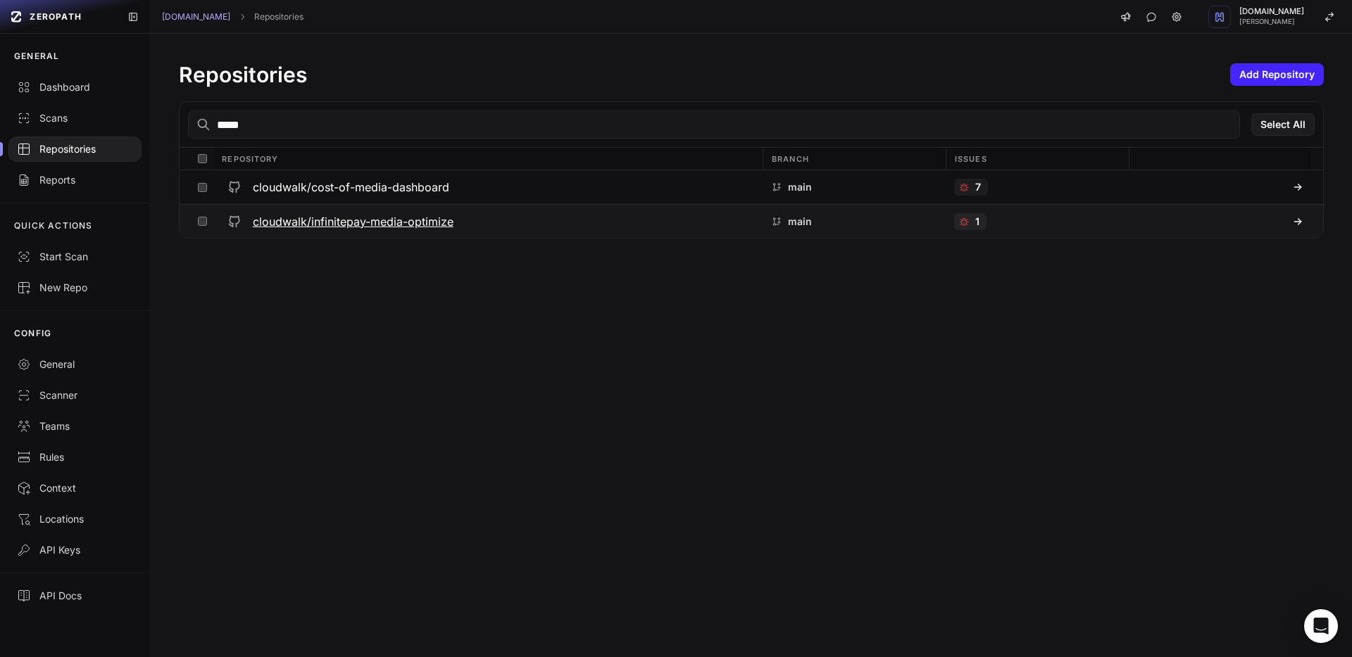
type input "*****"
click at [279, 220] on h3 "cloudwalk/infinitepay-media-optimize" at bounding box center [353, 221] width 201 height 17
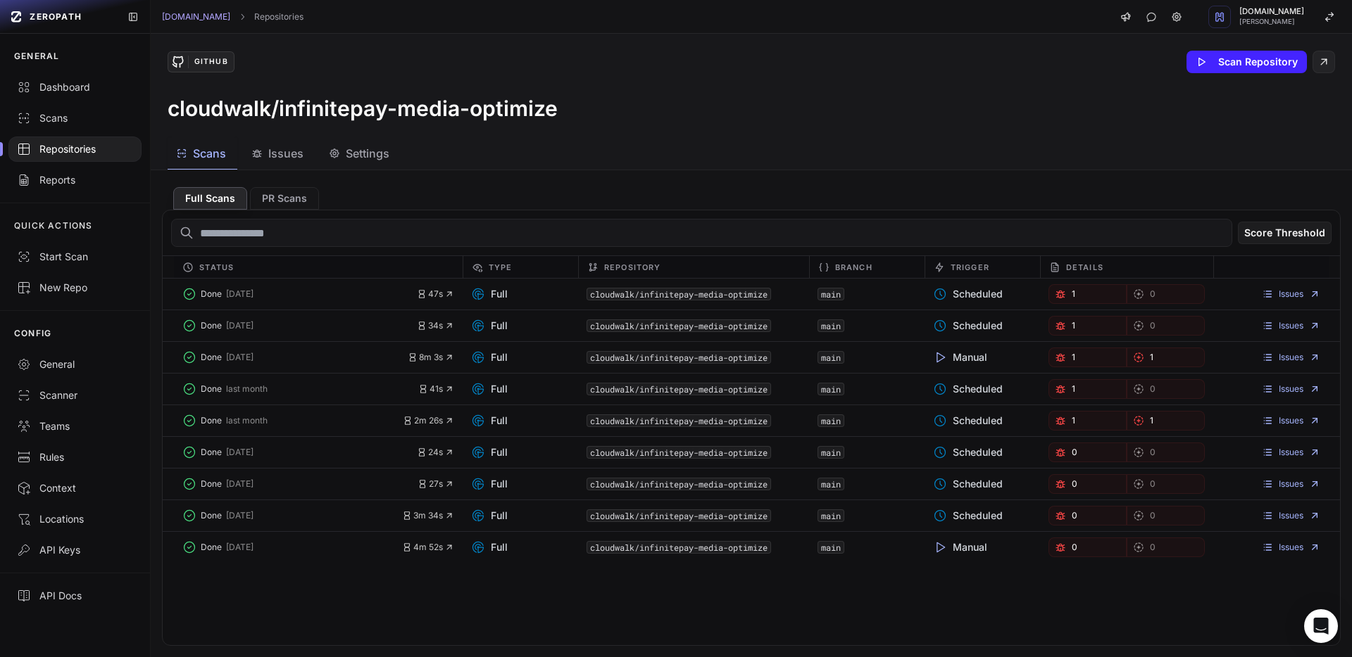
click at [85, 157] on div at bounding box center [74, 149] width 133 height 25
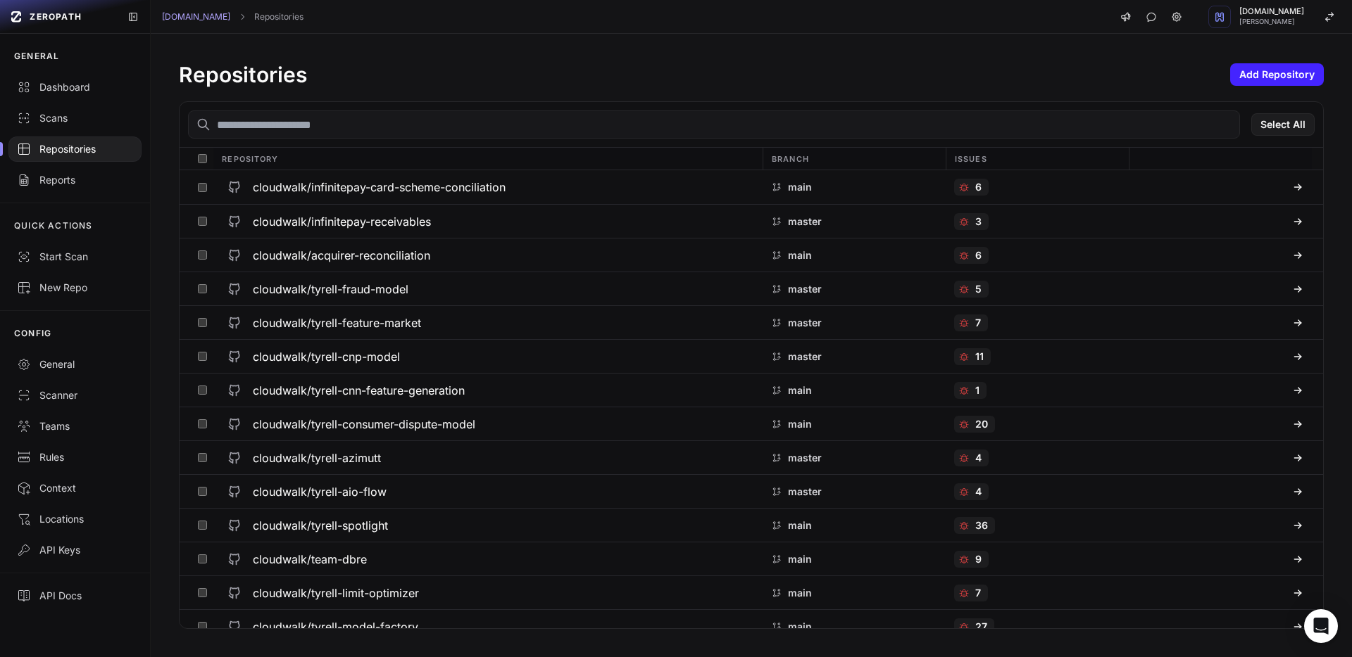
click at [245, 120] on input "text" at bounding box center [714, 125] width 1052 height 28
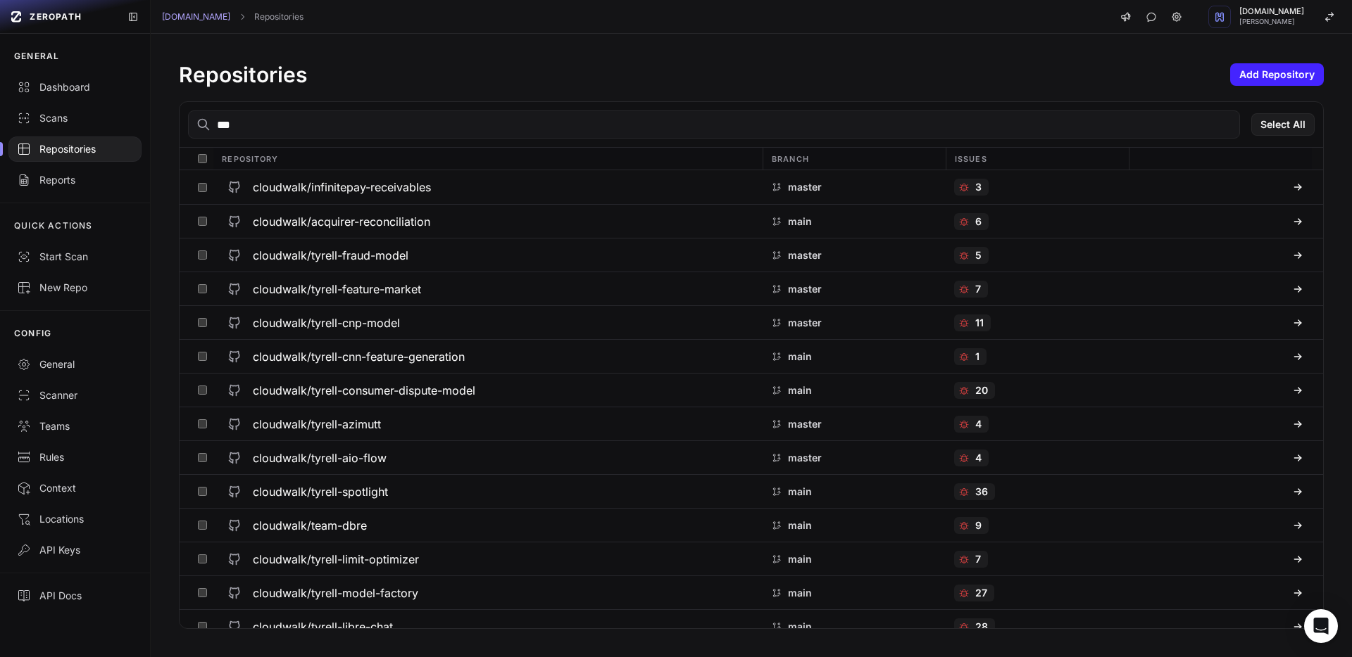
type input "****"
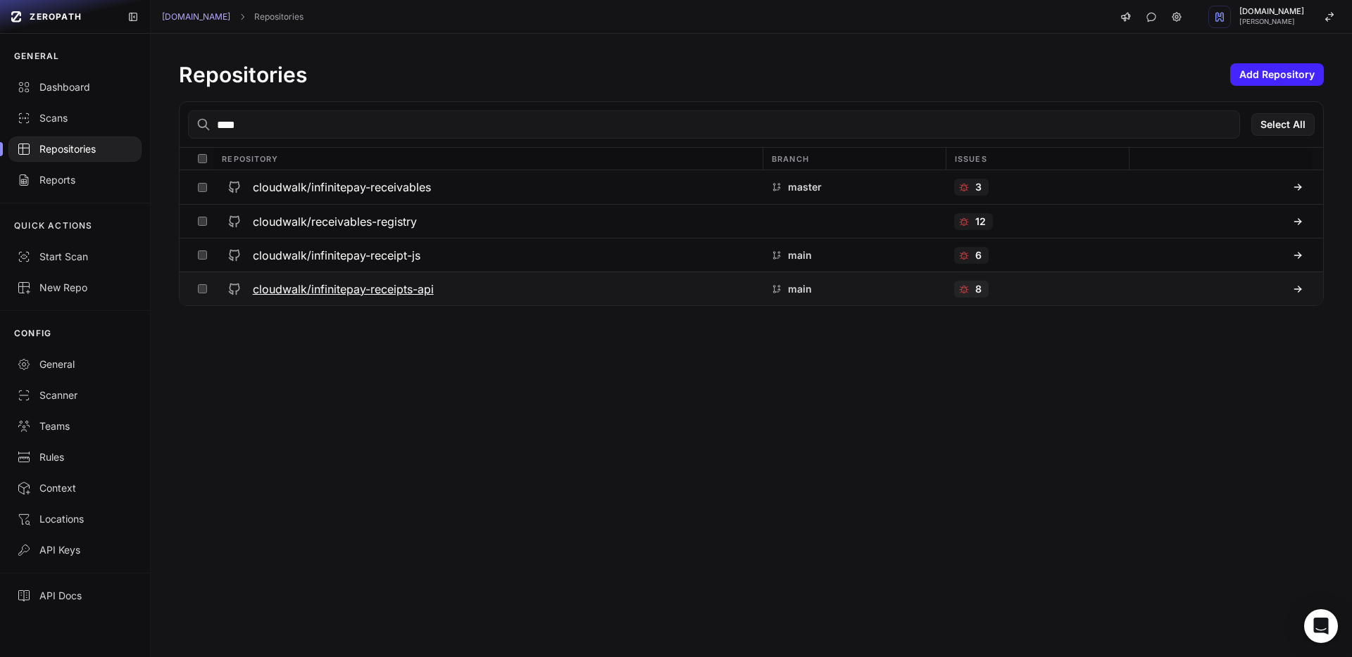
click at [296, 296] on h3 "cloudwalk/infinitepay-receipts-api" at bounding box center [343, 289] width 181 height 17
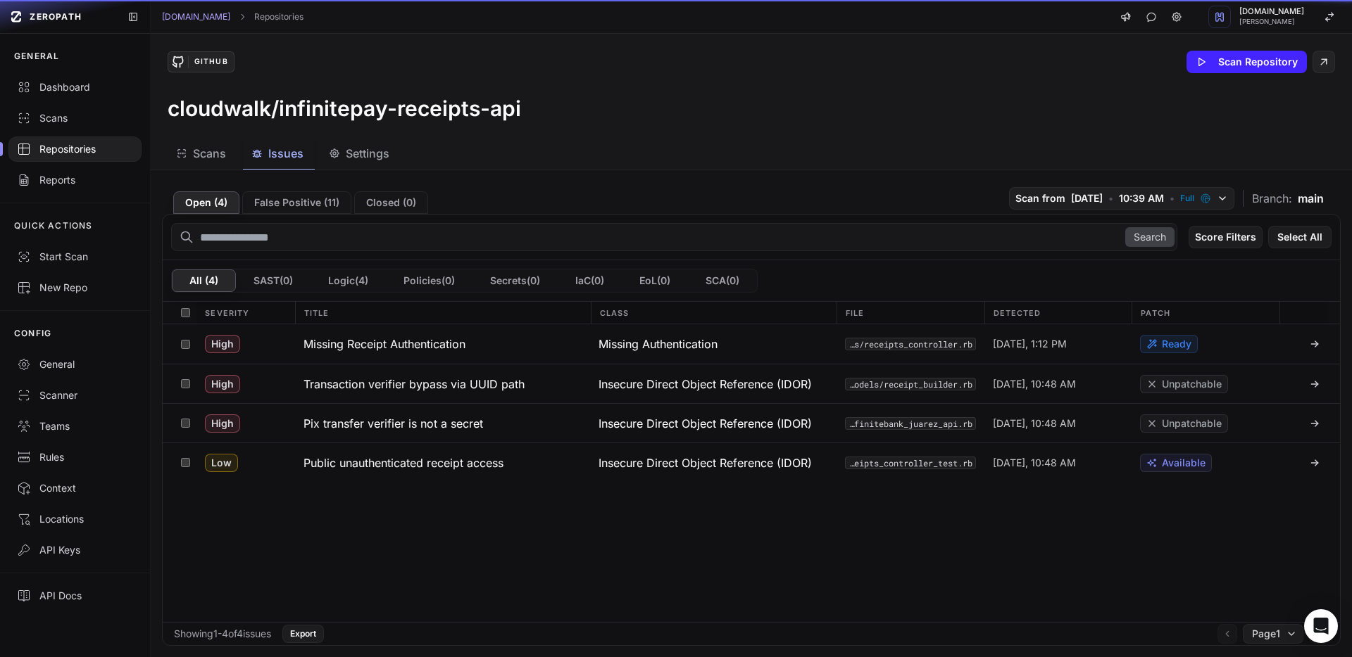
click at [288, 166] on button "Issues" at bounding box center [279, 154] width 72 height 32
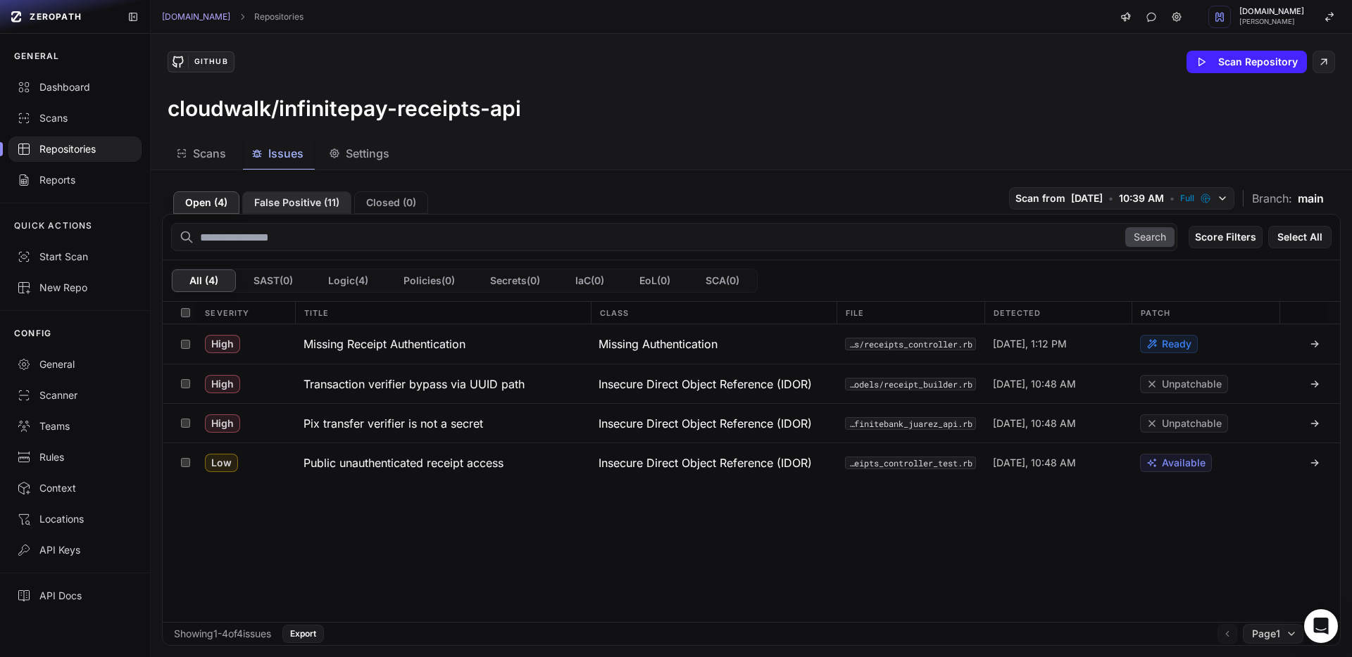
click at [322, 209] on button "False Positive ( 11 )" at bounding box center [296, 202] width 109 height 23
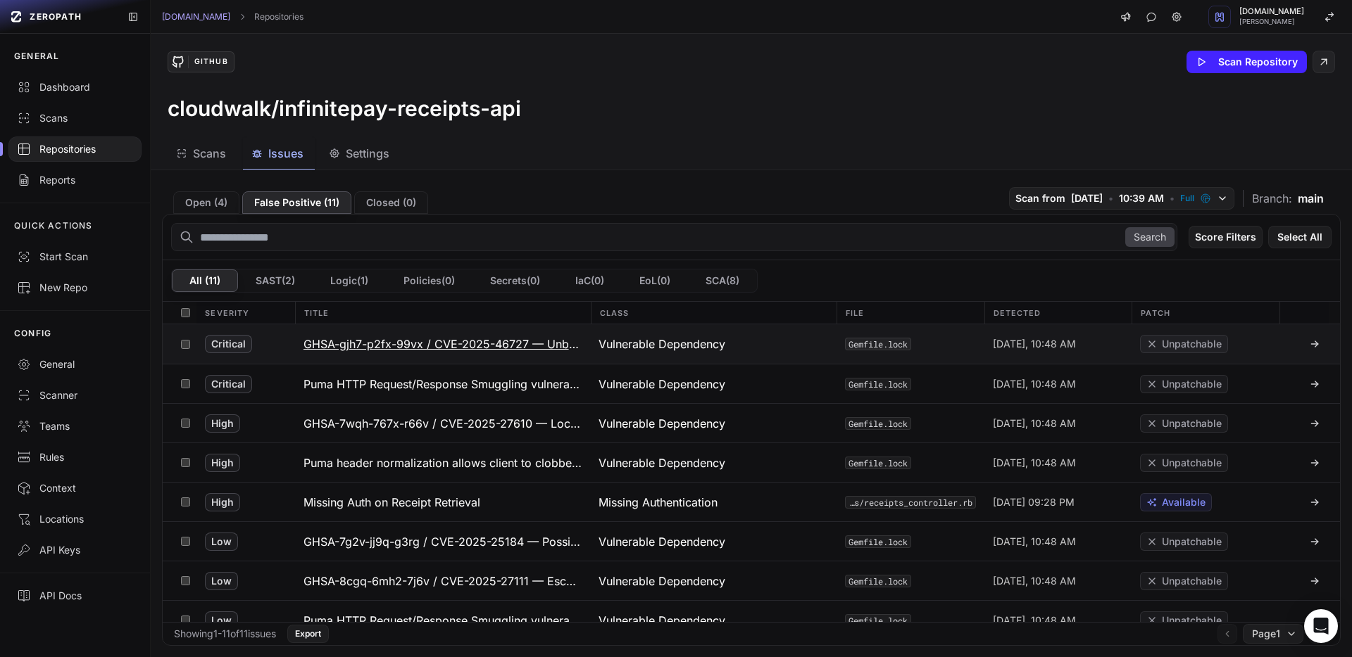
click at [416, 351] on h3 "GHSA-gjh7-p2fx-99vx / CVE-2025-46727 — Unbounded-Parameter DoS in Rack::QueryPa…" at bounding box center [442, 344] width 279 height 17
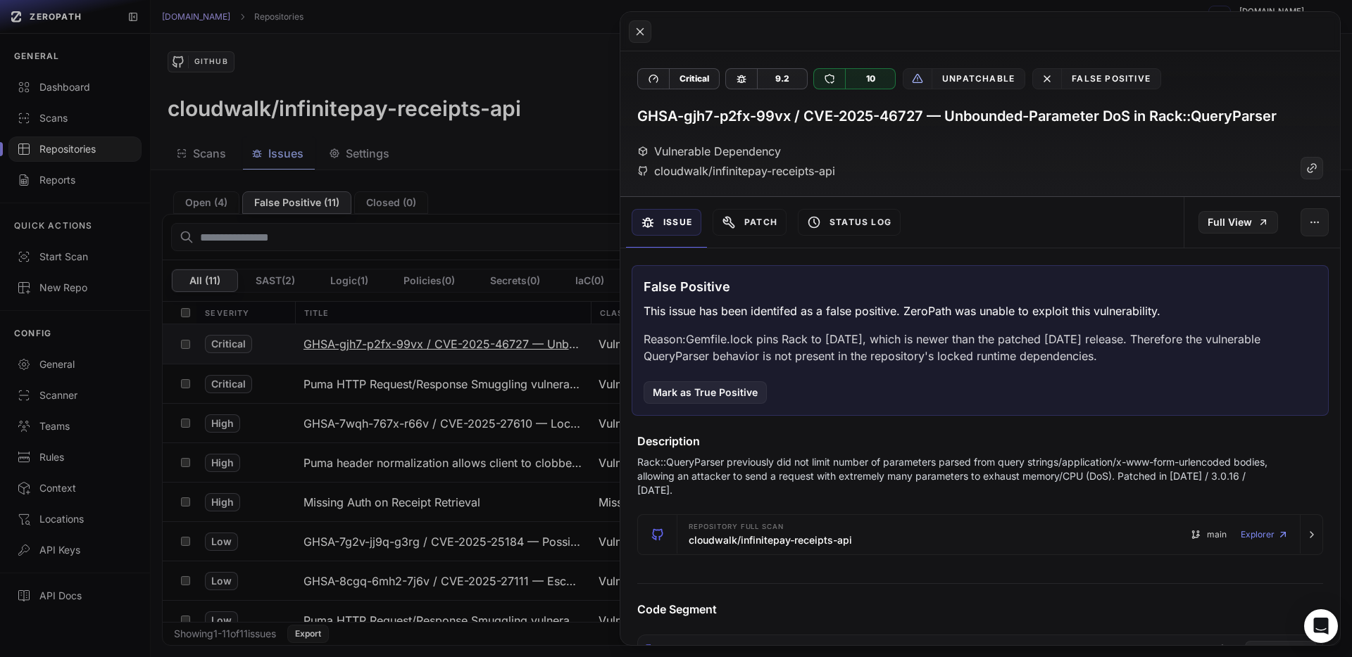
click at [416, 351] on button at bounding box center [676, 328] width 1352 height 657
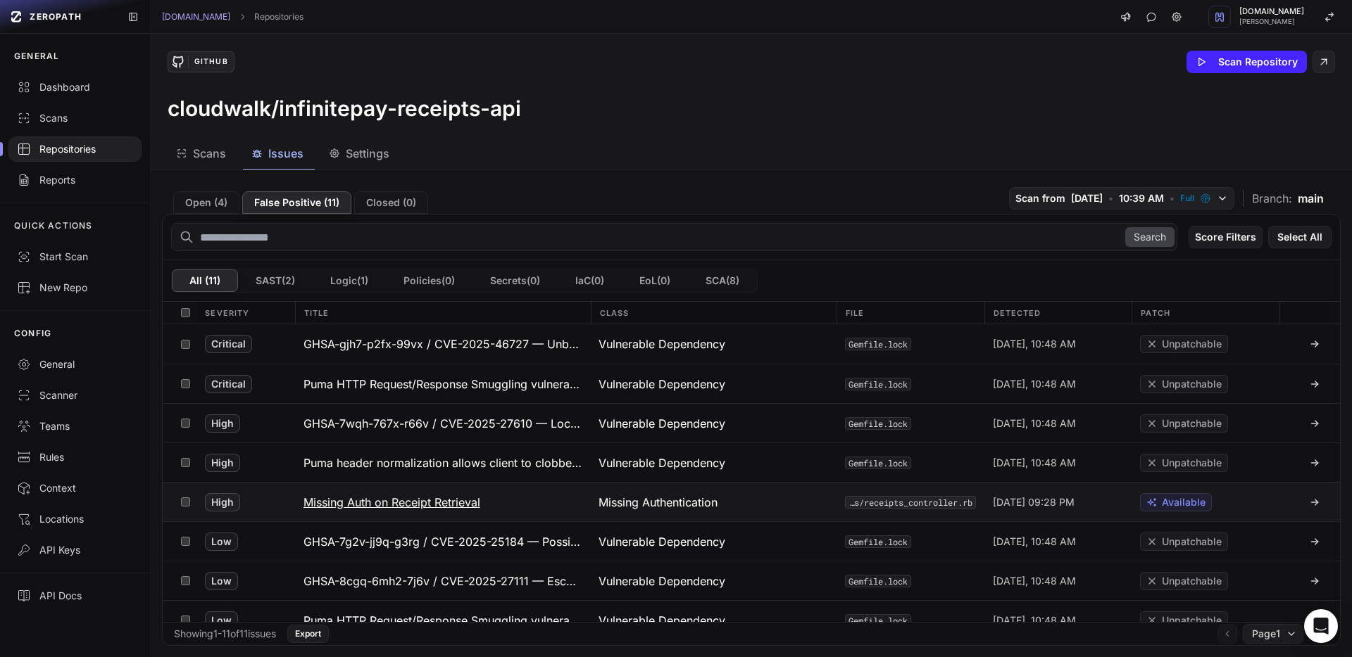
click at [403, 505] on h3 "Missing Auth on Receipt Retrieval" at bounding box center [391, 502] width 177 height 17
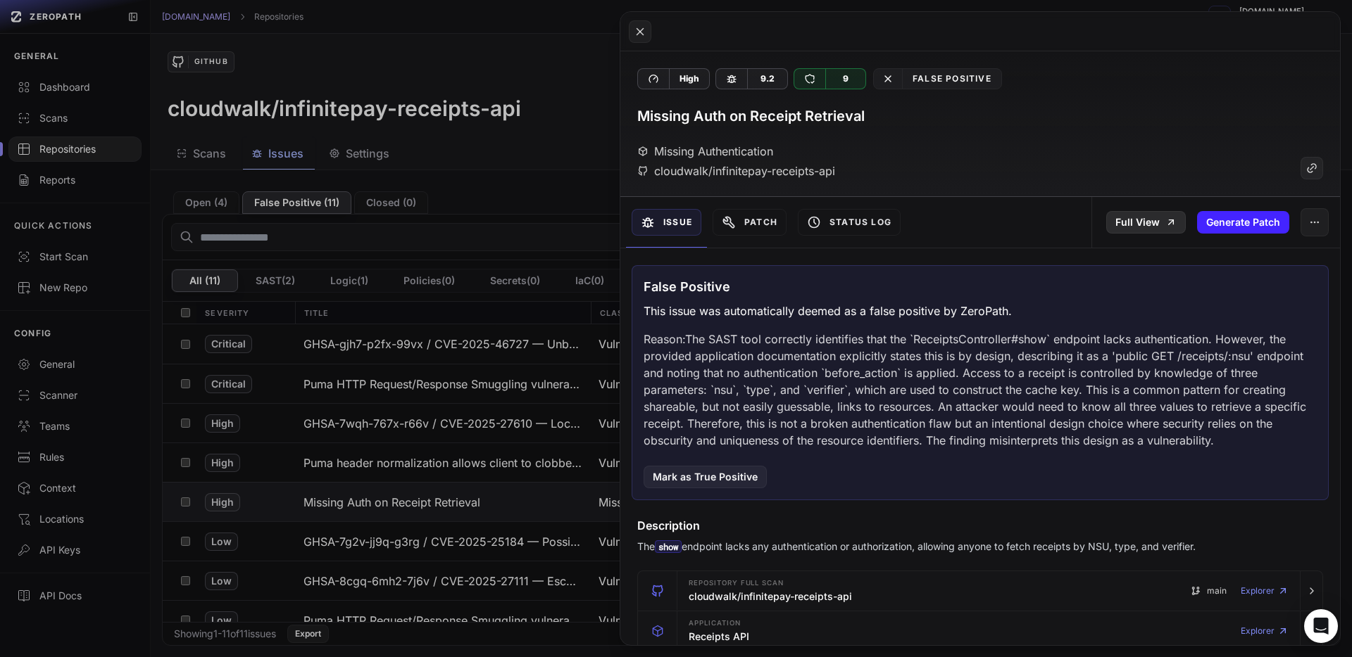
click at [1169, 218] on icon at bounding box center [1170, 222] width 11 height 11
click at [396, 237] on button at bounding box center [676, 328] width 1352 height 657
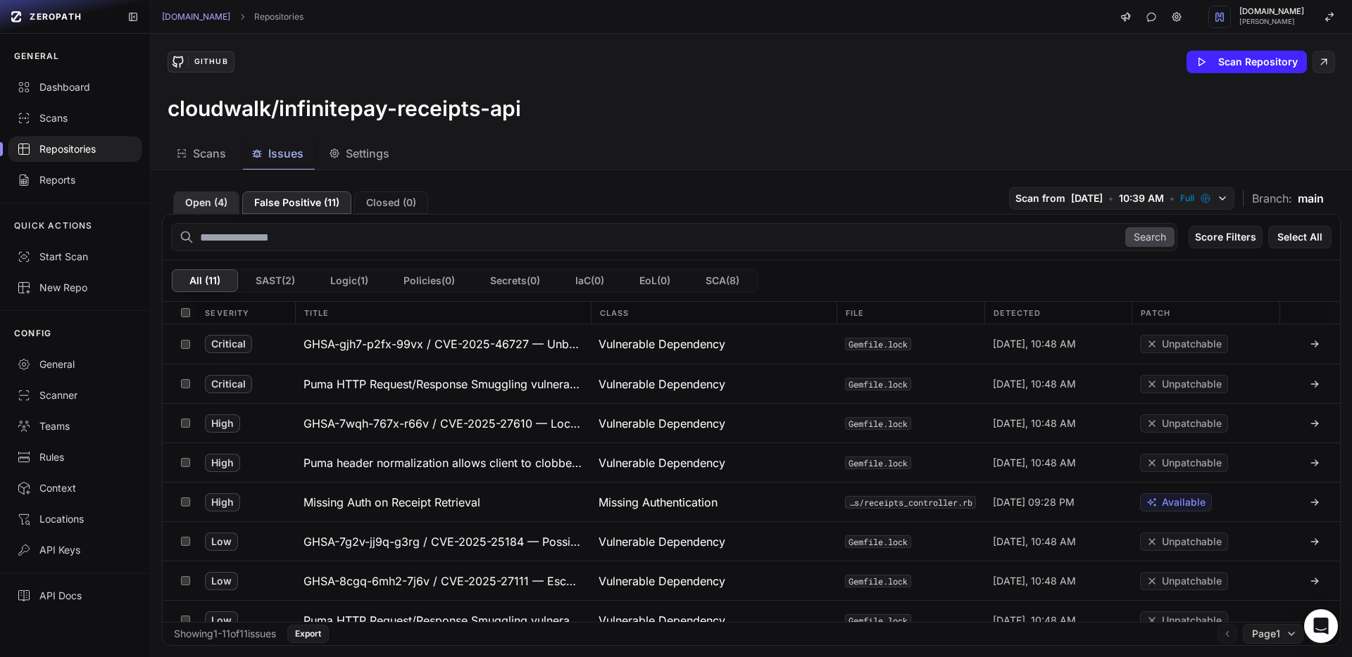
click at [203, 208] on button "Open ( 4 )" at bounding box center [206, 202] width 66 height 23
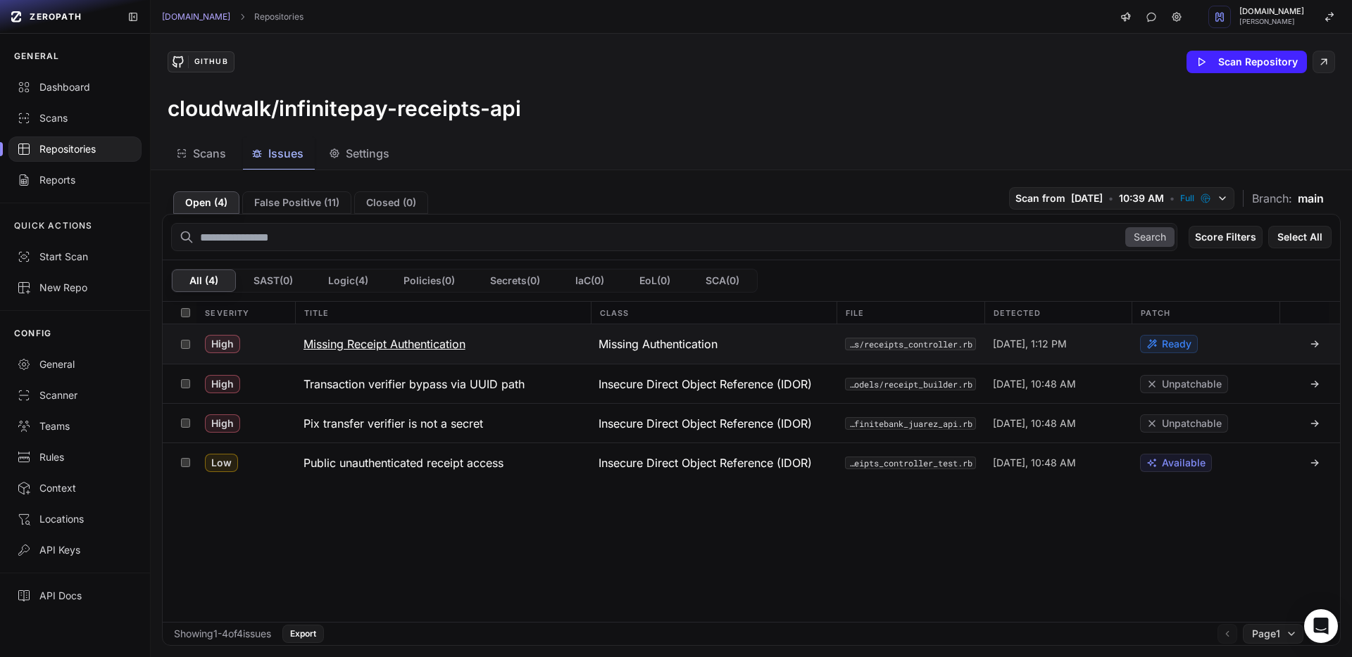
click at [432, 345] on h3 "Missing Receipt Authentication" at bounding box center [384, 344] width 162 height 17
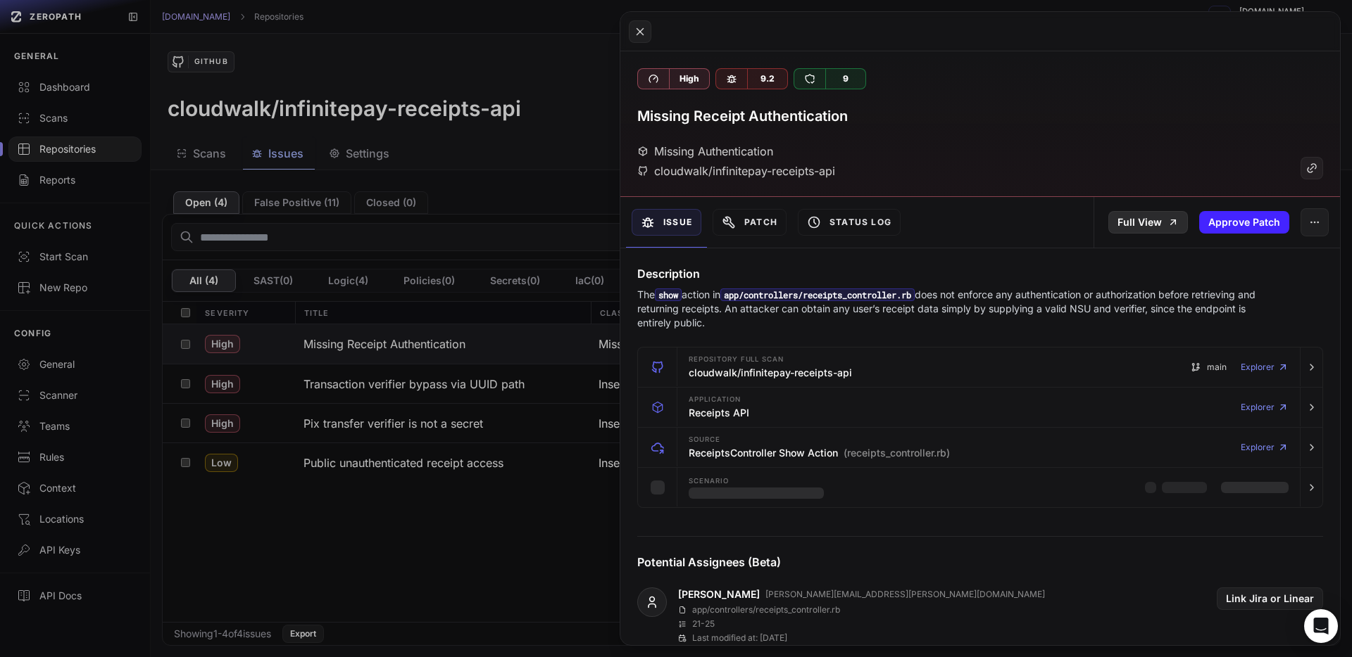
click at [1153, 225] on link "Full View" at bounding box center [1148, 222] width 80 height 23
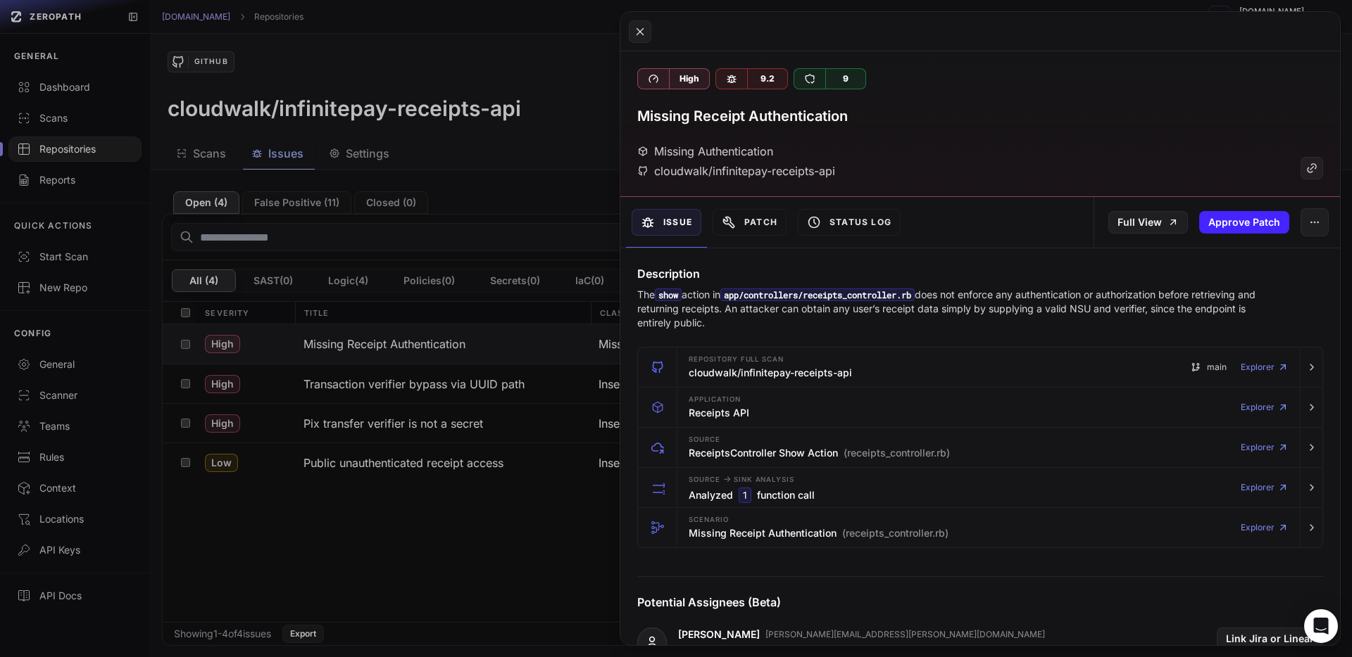
click at [534, 251] on button at bounding box center [676, 328] width 1352 height 657
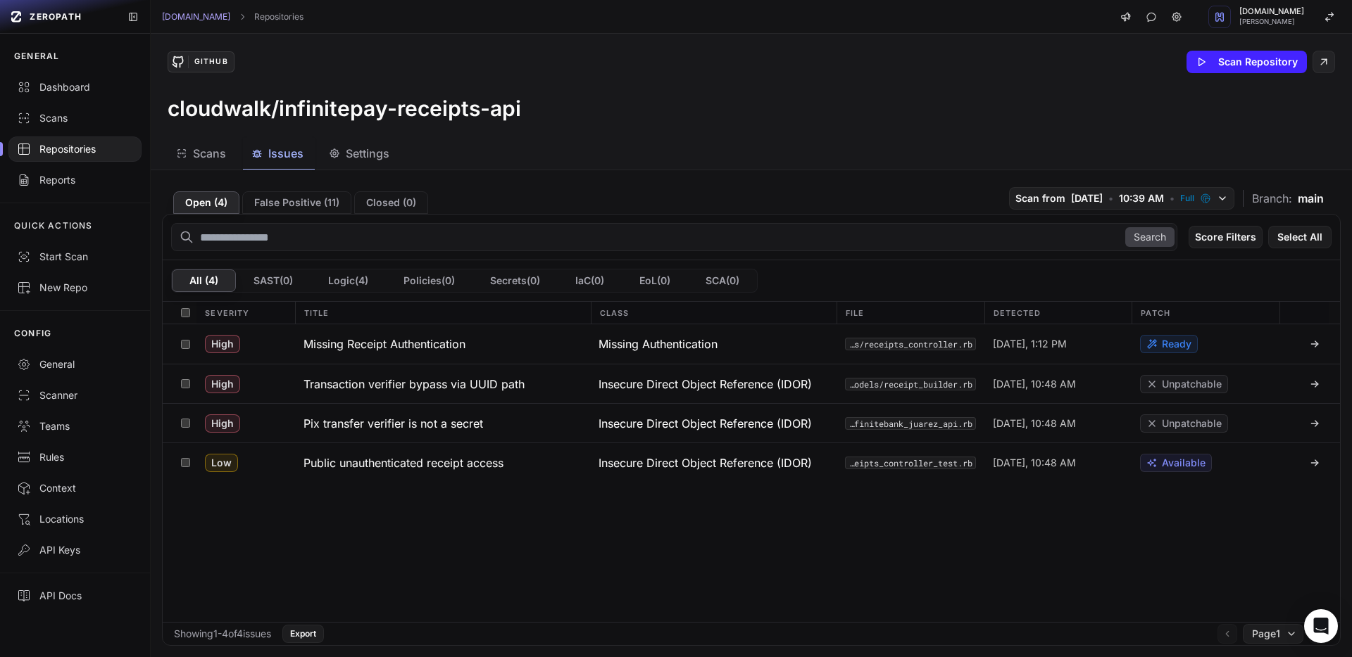
click at [311, 215] on div "Search Score Filters Select All" at bounding box center [751, 238] width 1177 height 46
click at [310, 207] on button "False Positive ( 11 )" at bounding box center [296, 202] width 109 height 23
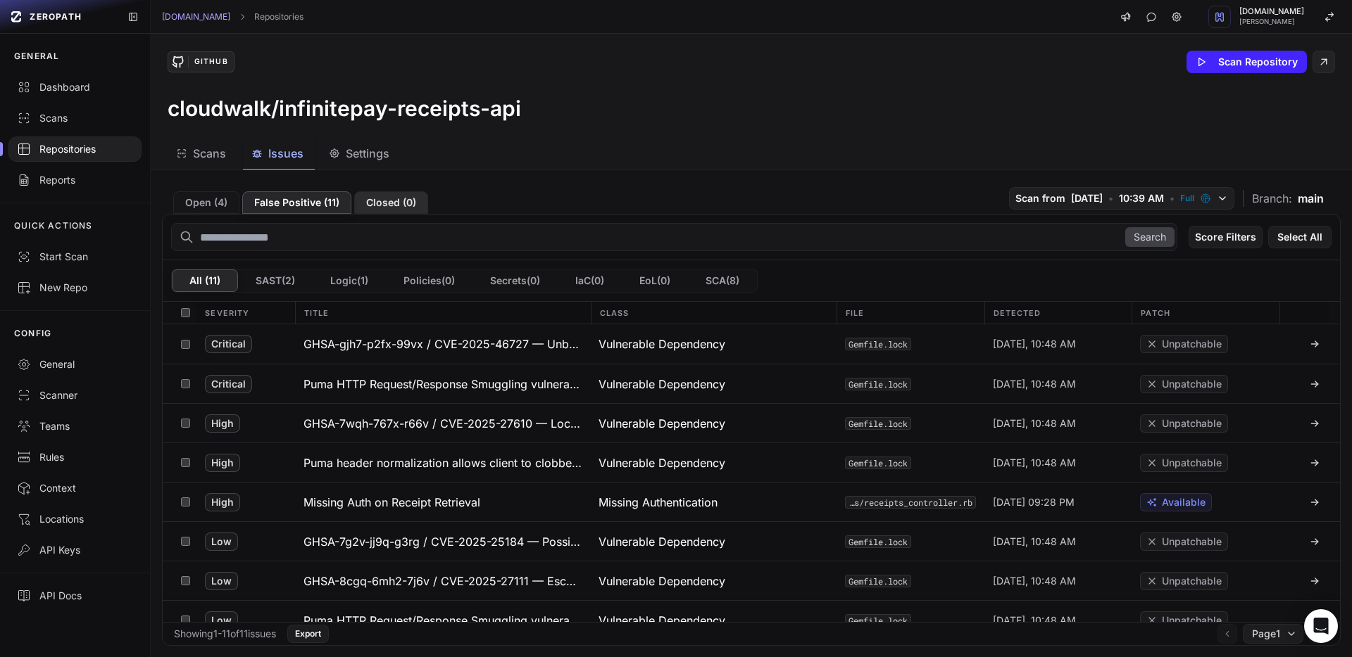
click at [398, 199] on button "Closed ( 0 )" at bounding box center [391, 202] width 74 height 23
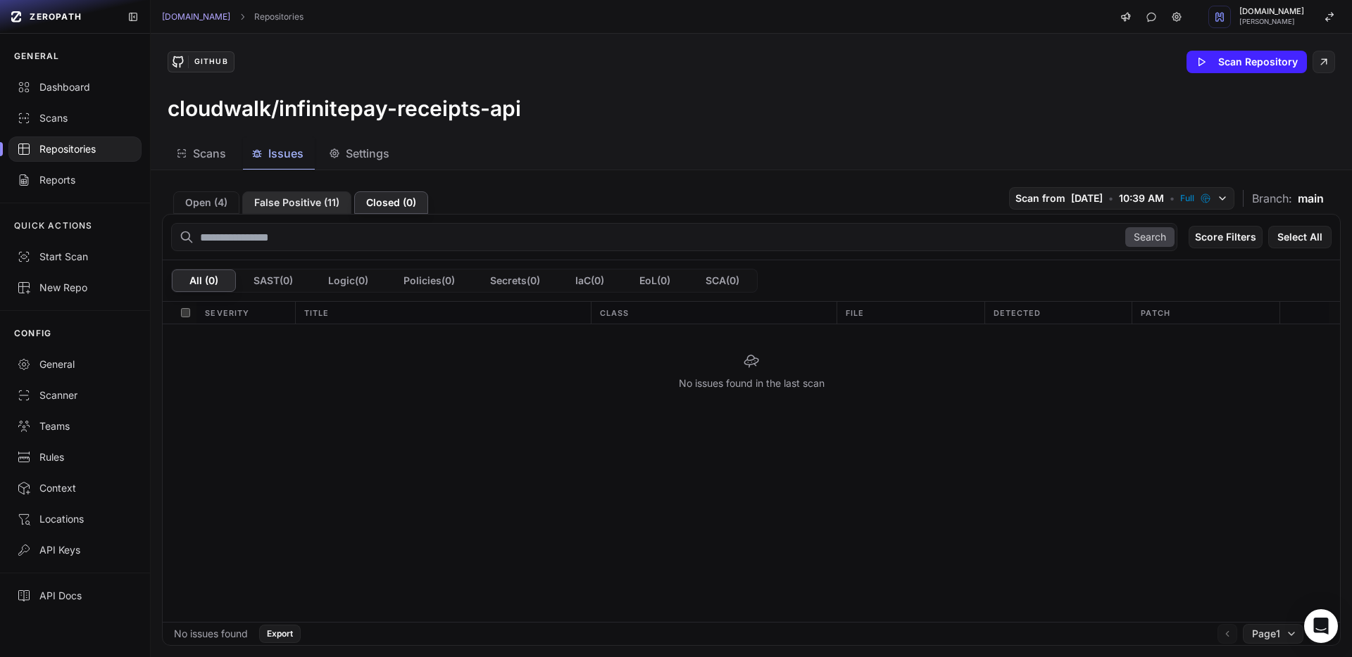
click at [323, 206] on button "False Positive ( 11 )" at bounding box center [296, 202] width 109 height 23
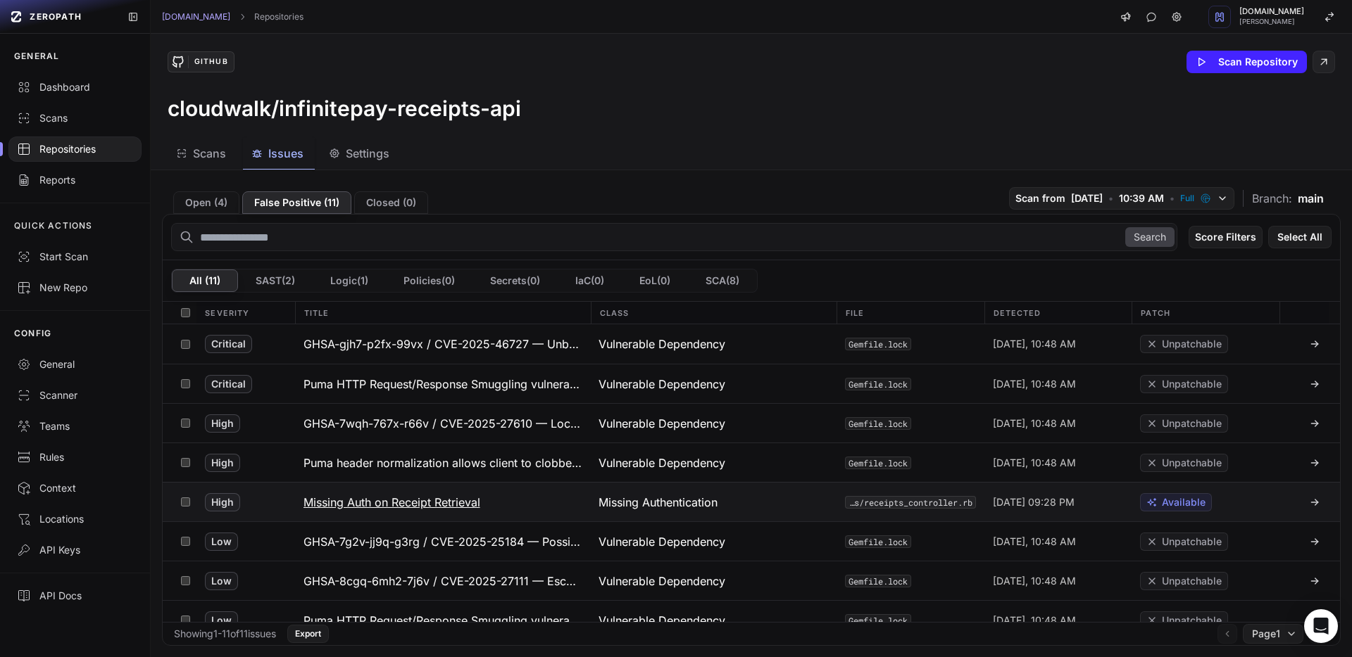
click at [359, 501] on h3 "Missing Auth on Receipt Retrieval" at bounding box center [391, 502] width 177 height 17
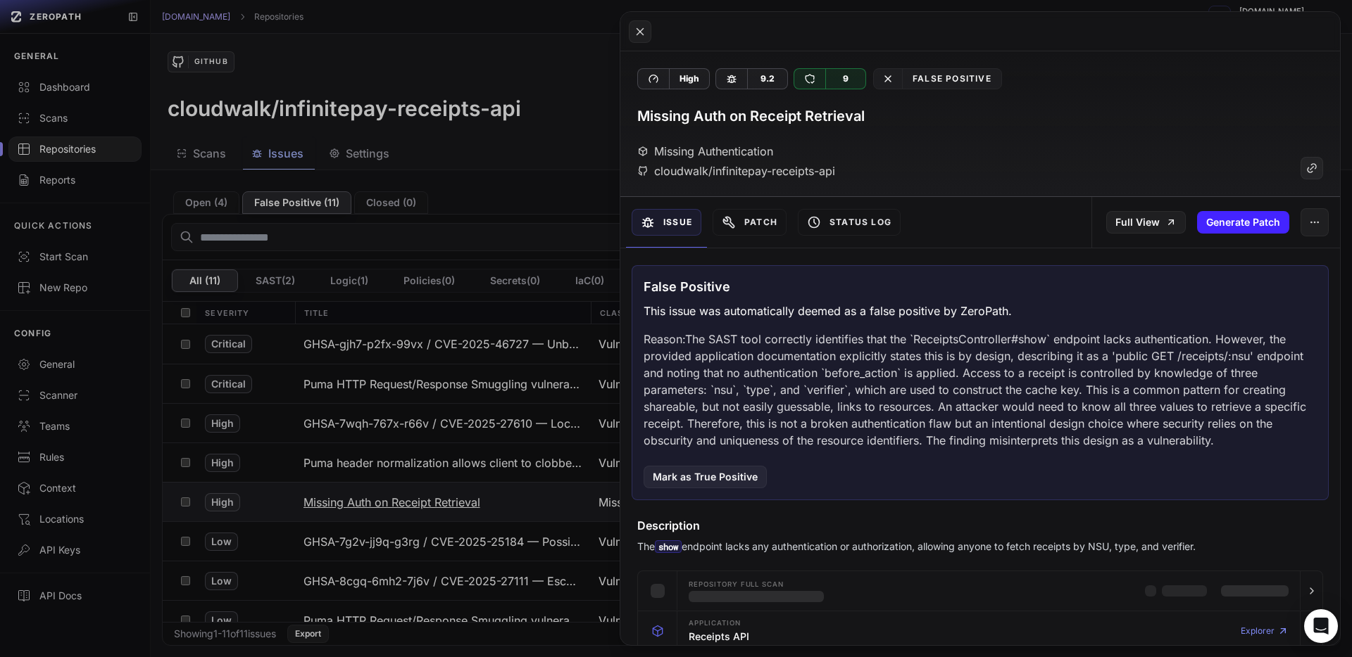
click at [359, 501] on button at bounding box center [676, 328] width 1352 height 657
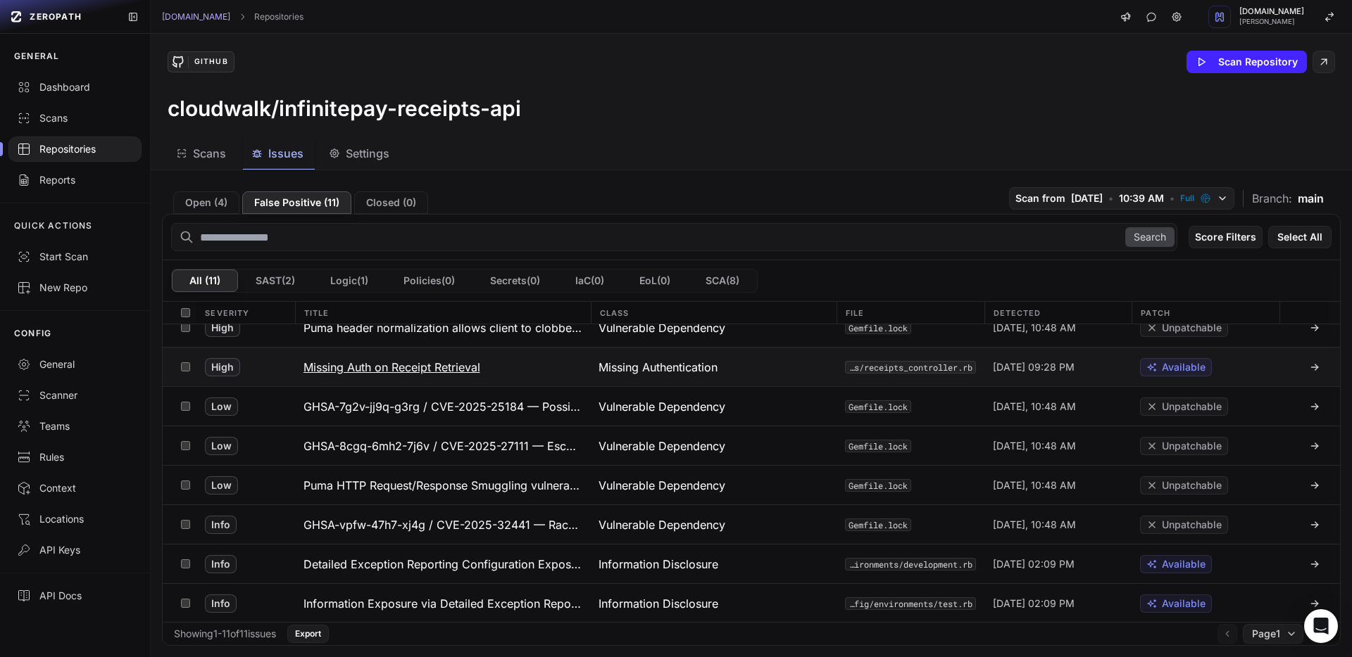
scroll to position [136, 0]
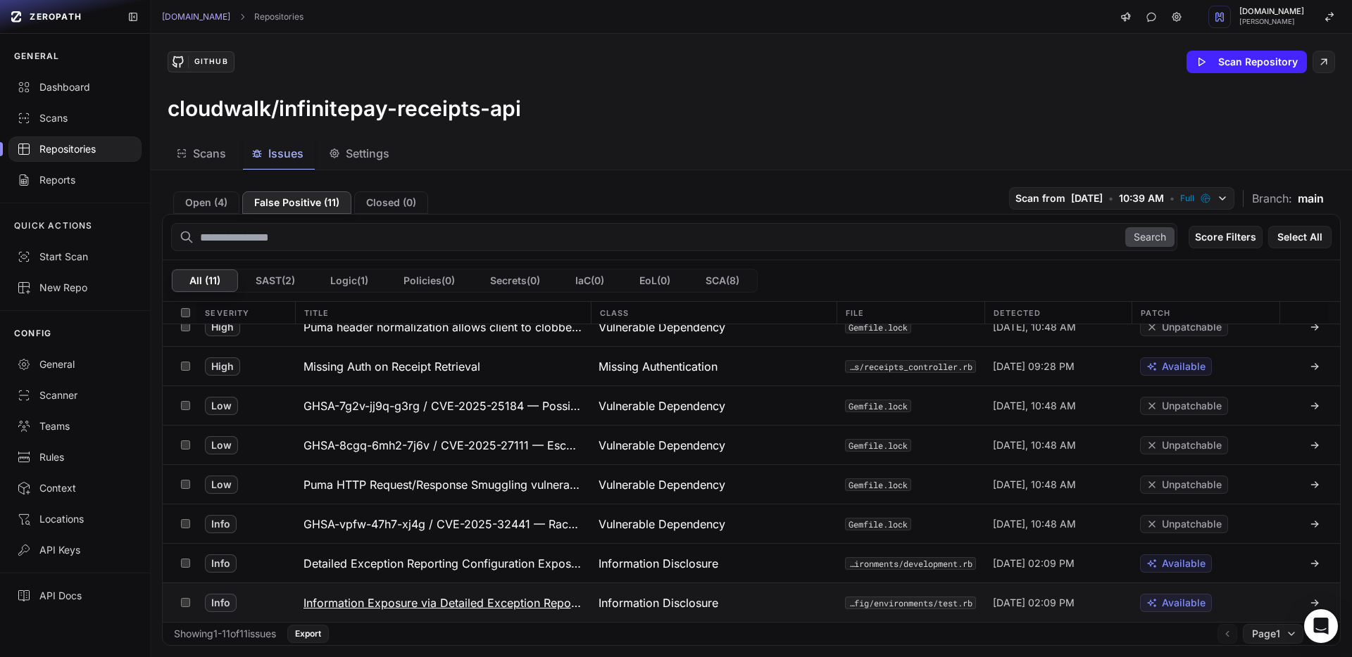
click at [398, 603] on h3 "Information Exposure via Detailed Exception Reporting" at bounding box center [442, 603] width 279 height 17
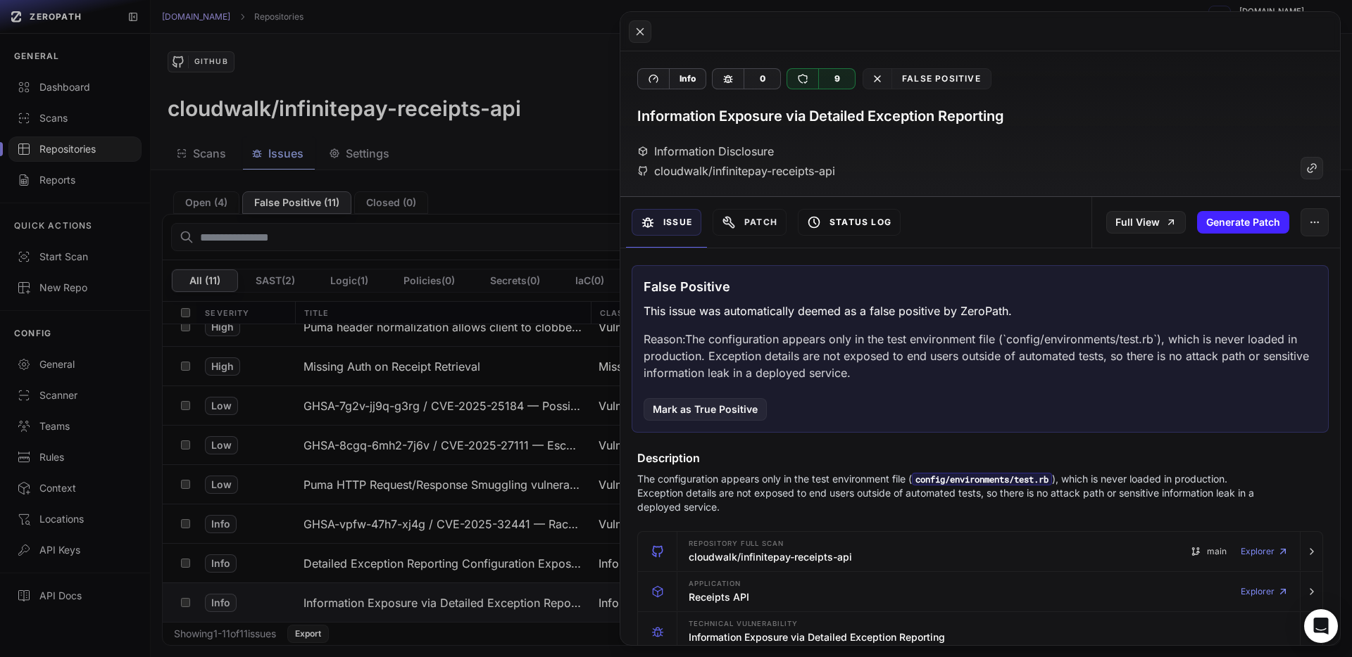
click at [866, 218] on button "Status Log" at bounding box center [849, 222] width 103 height 27
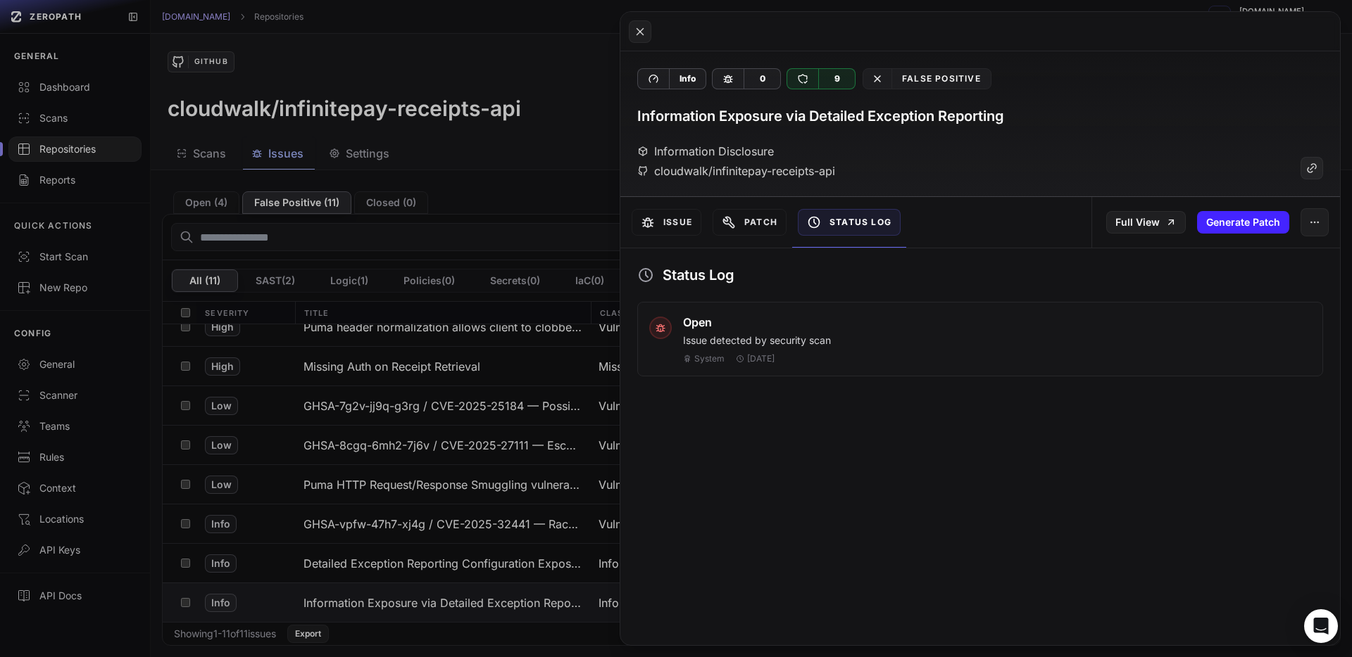
click at [492, 452] on button at bounding box center [676, 328] width 1352 height 657
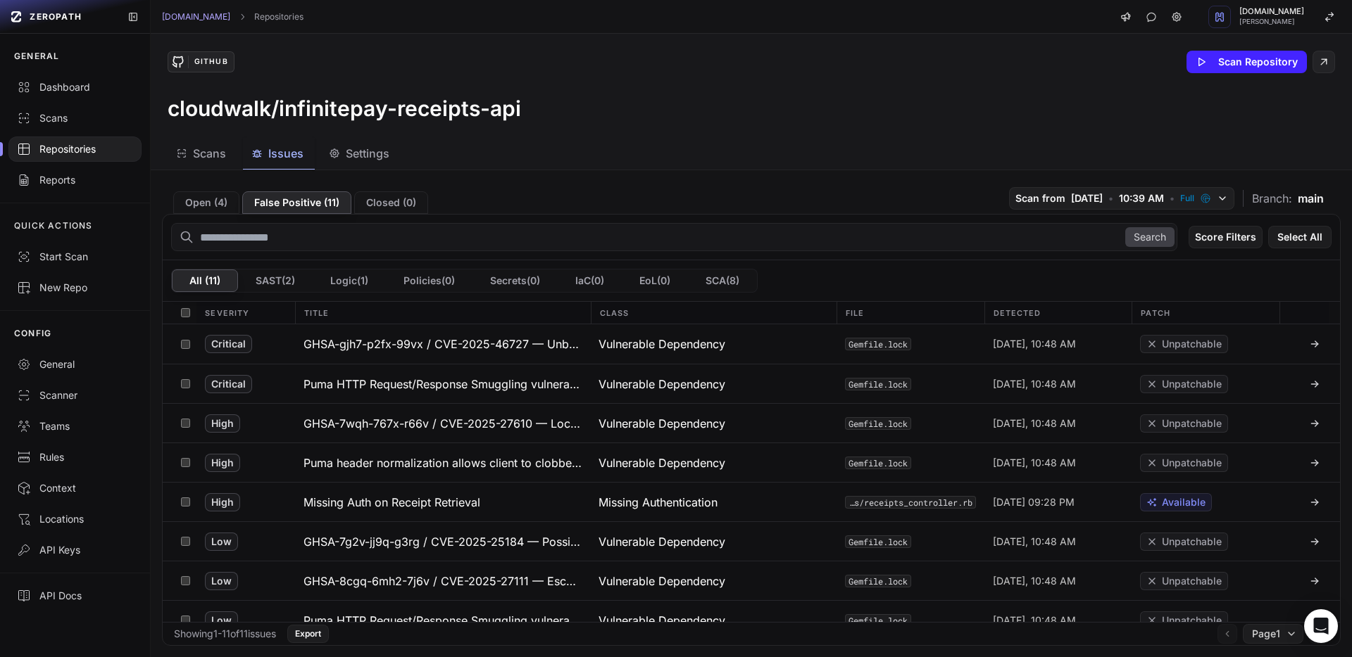
click at [355, 163] on button "Settings" at bounding box center [360, 154] width 80 height 32
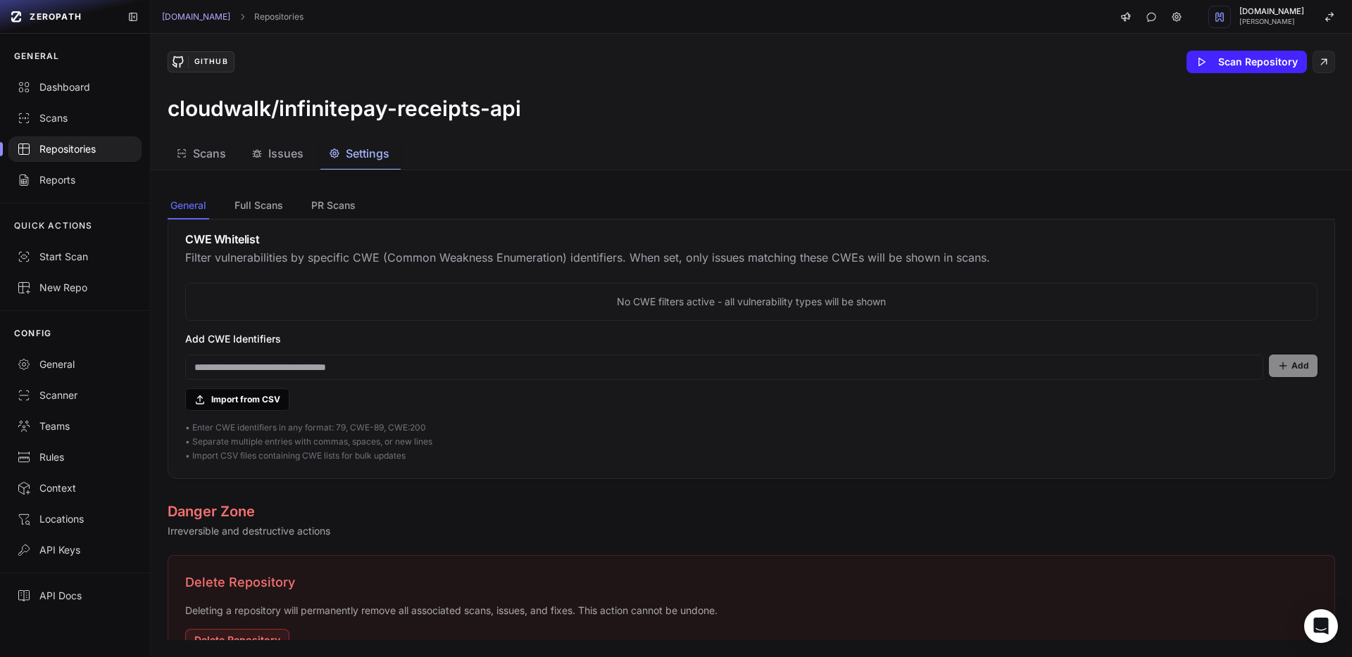
scroll to position [1108, 0]
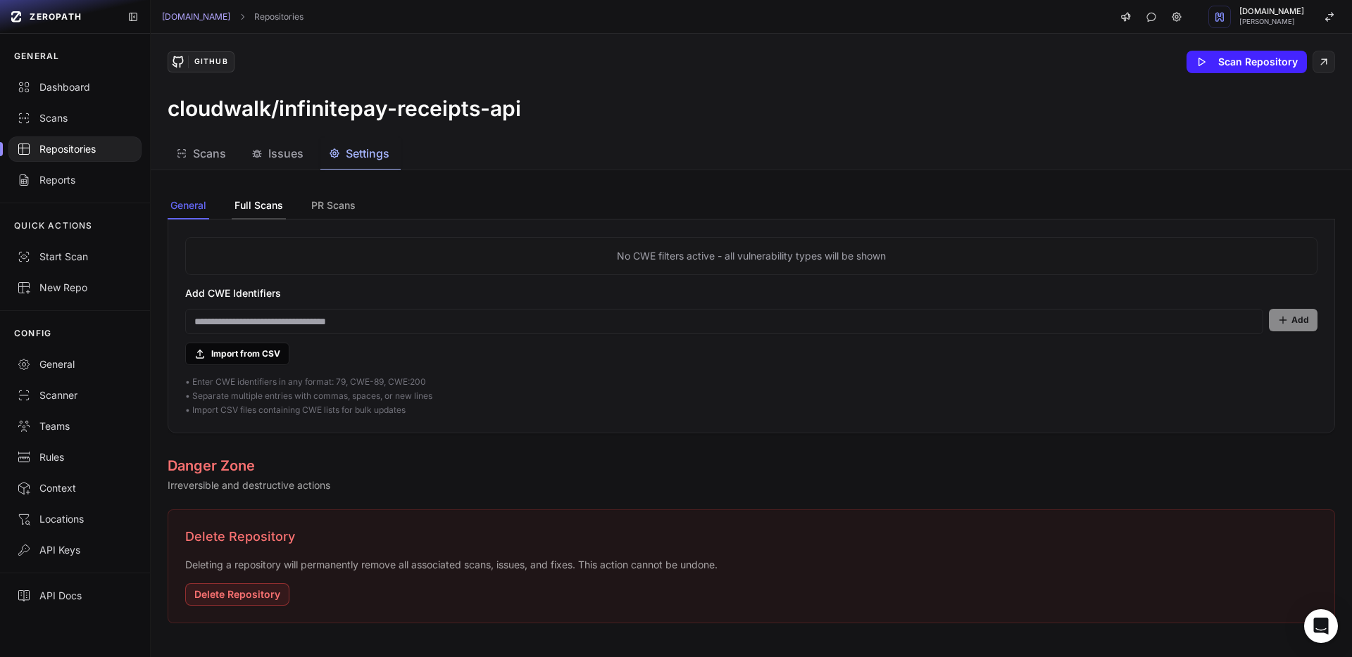
click at [249, 210] on button "Full Scans" at bounding box center [259, 206] width 54 height 27
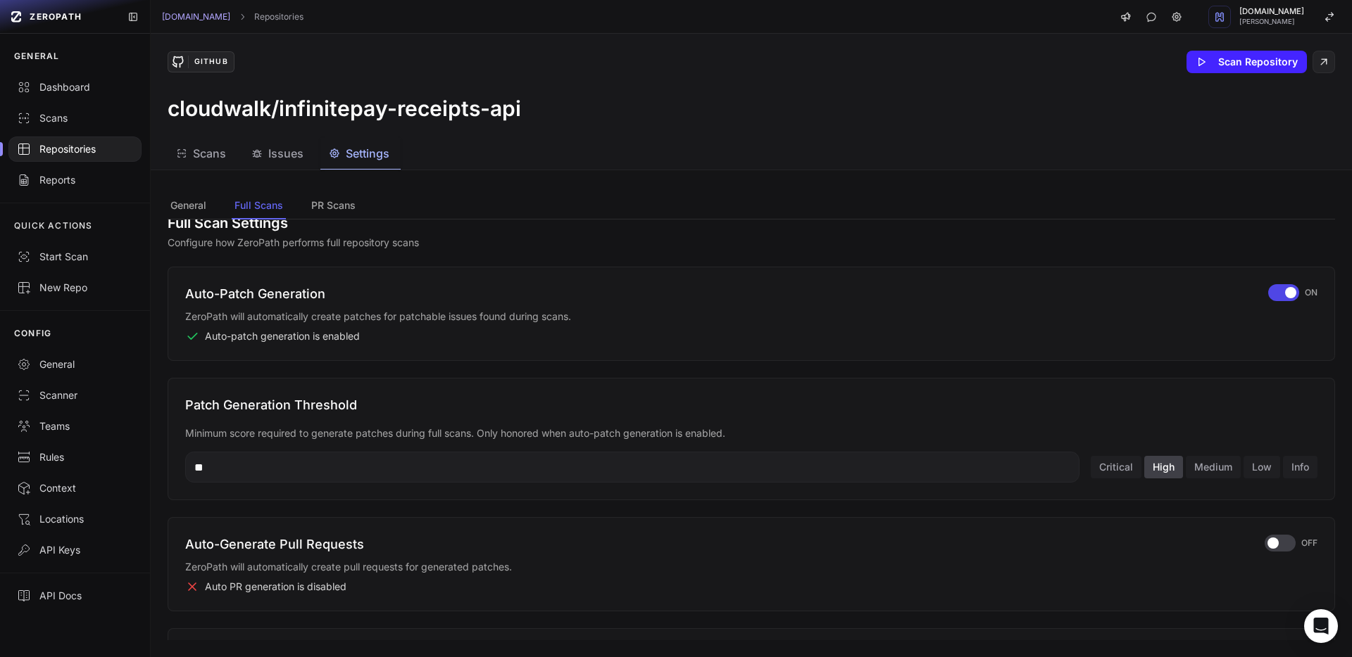
scroll to position [0, 0]
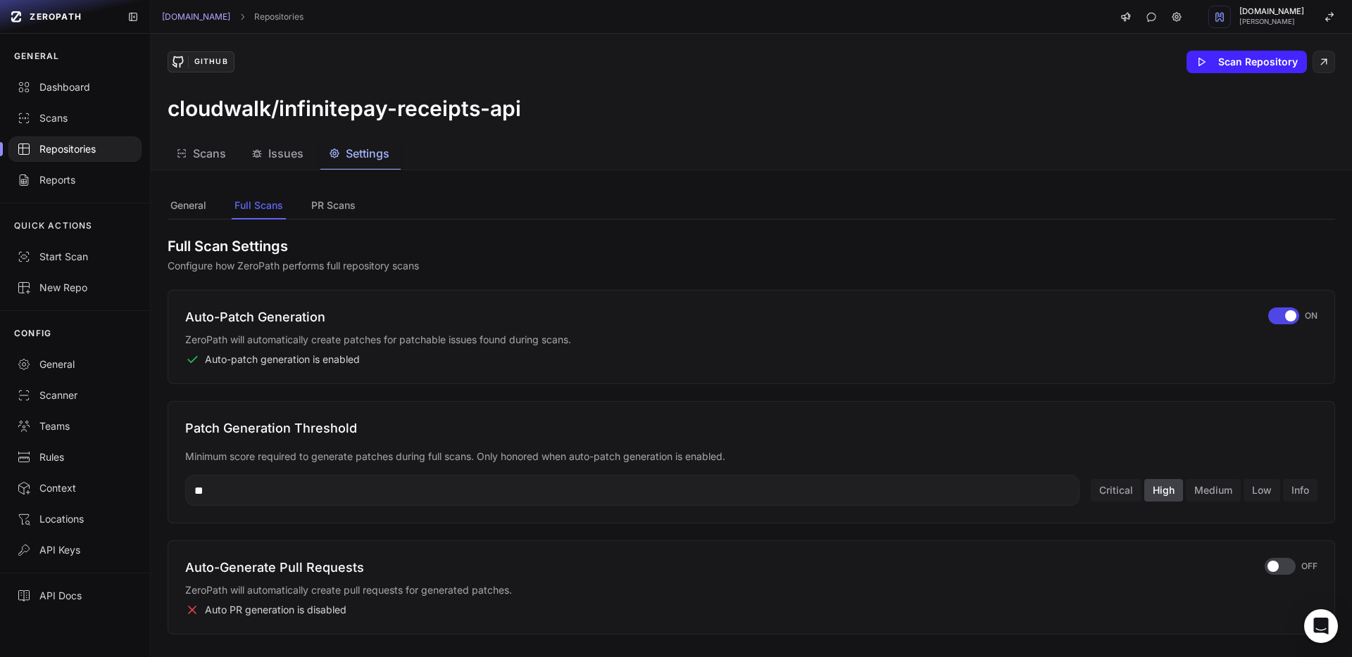
click at [211, 134] on div "GitHub Scan Repository cloudwalk/infinitepay-receipts-api" at bounding box center [751, 86] width 1201 height 104
click at [210, 155] on span "Scans" at bounding box center [209, 153] width 33 height 17
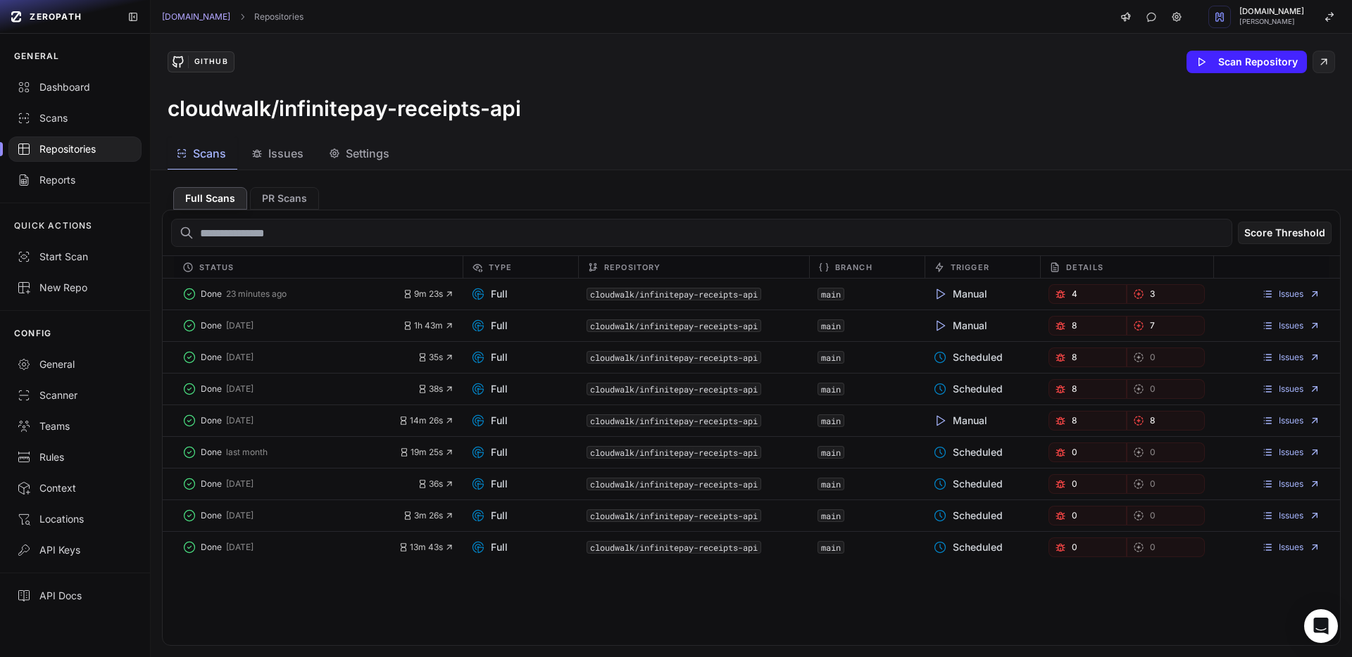
click at [275, 164] on button "Issues" at bounding box center [279, 154] width 72 height 32
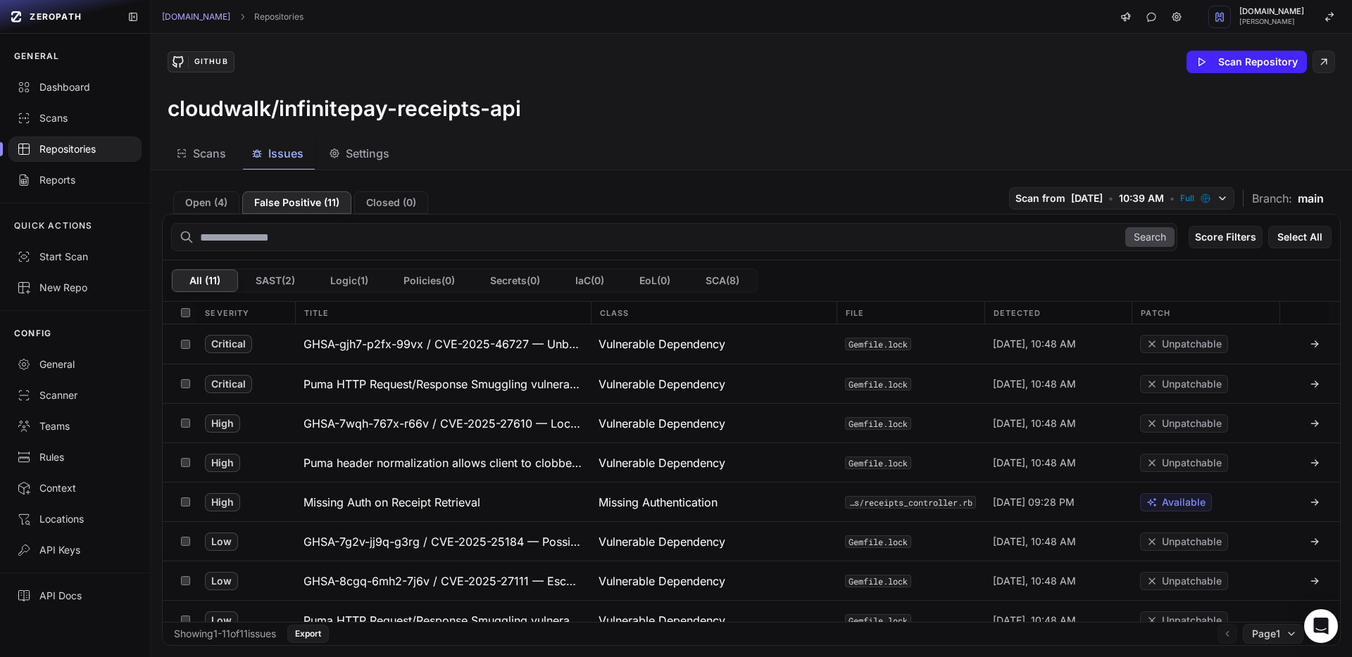
click at [80, 149] on div "Repositories" at bounding box center [75, 149] width 116 height 14
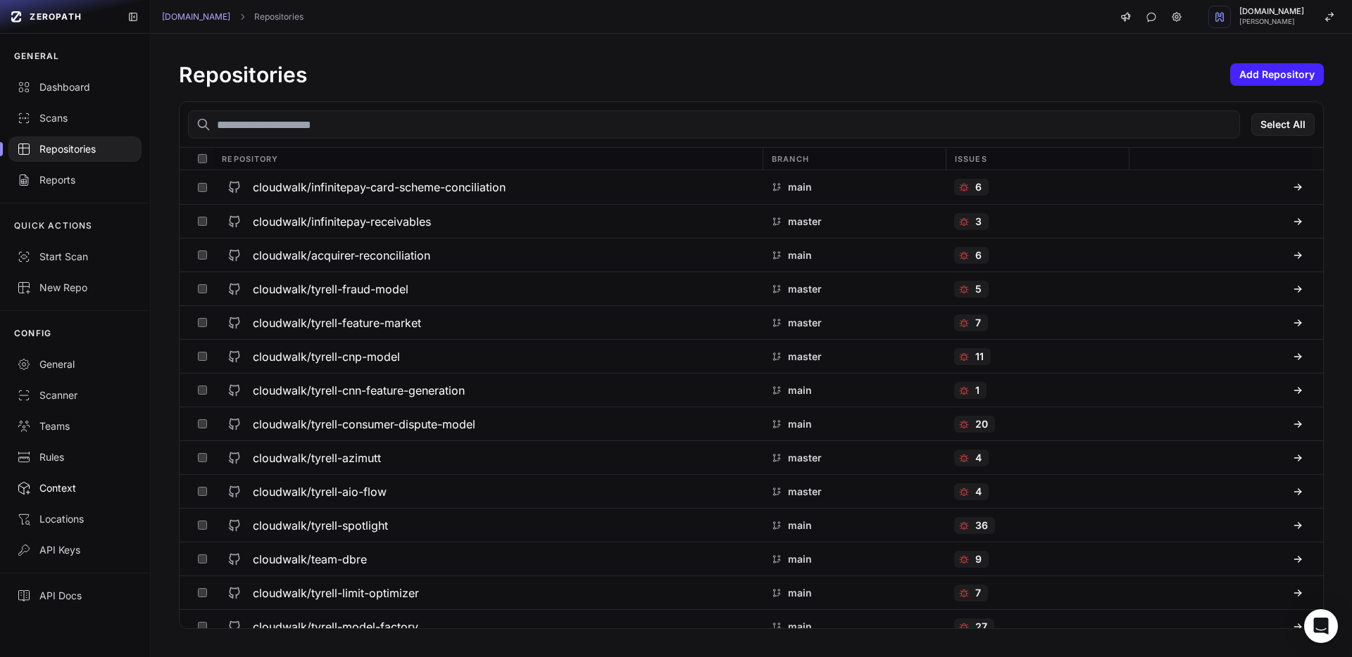
click at [84, 486] on div "Context" at bounding box center [75, 489] width 116 height 14
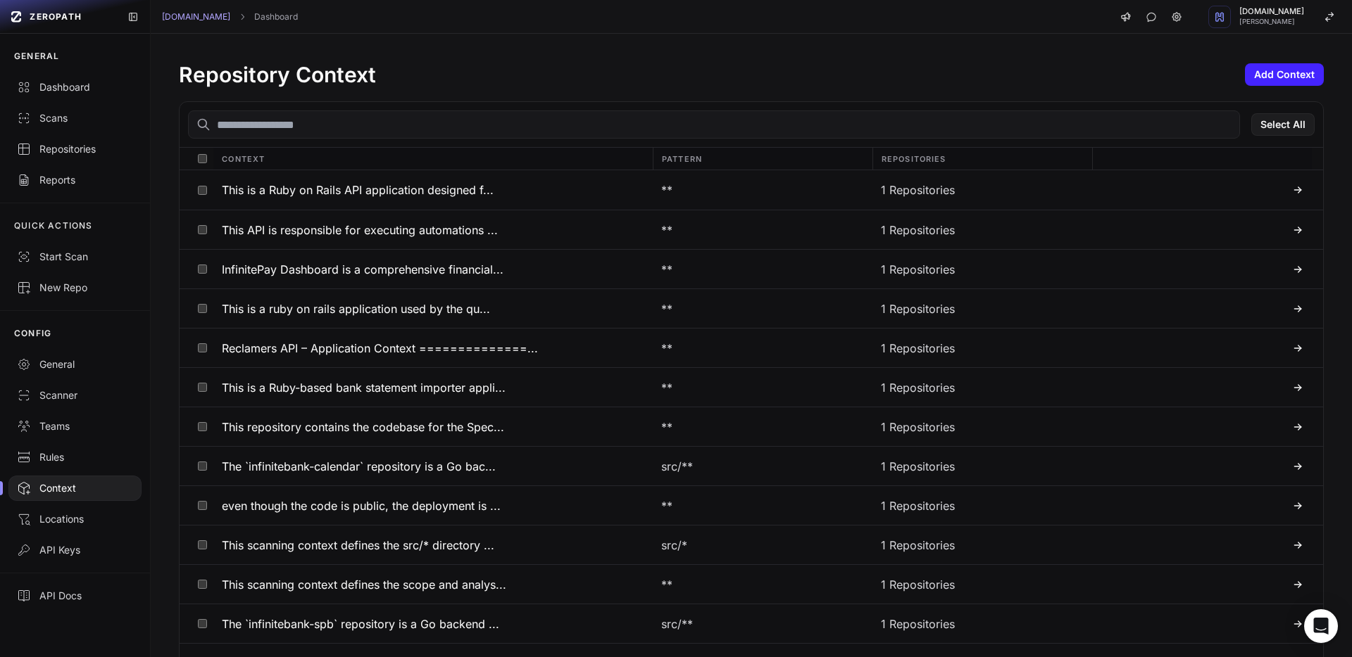
click at [334, 125] on input "text" at bounding box center [714, 125] width 1052 height 28
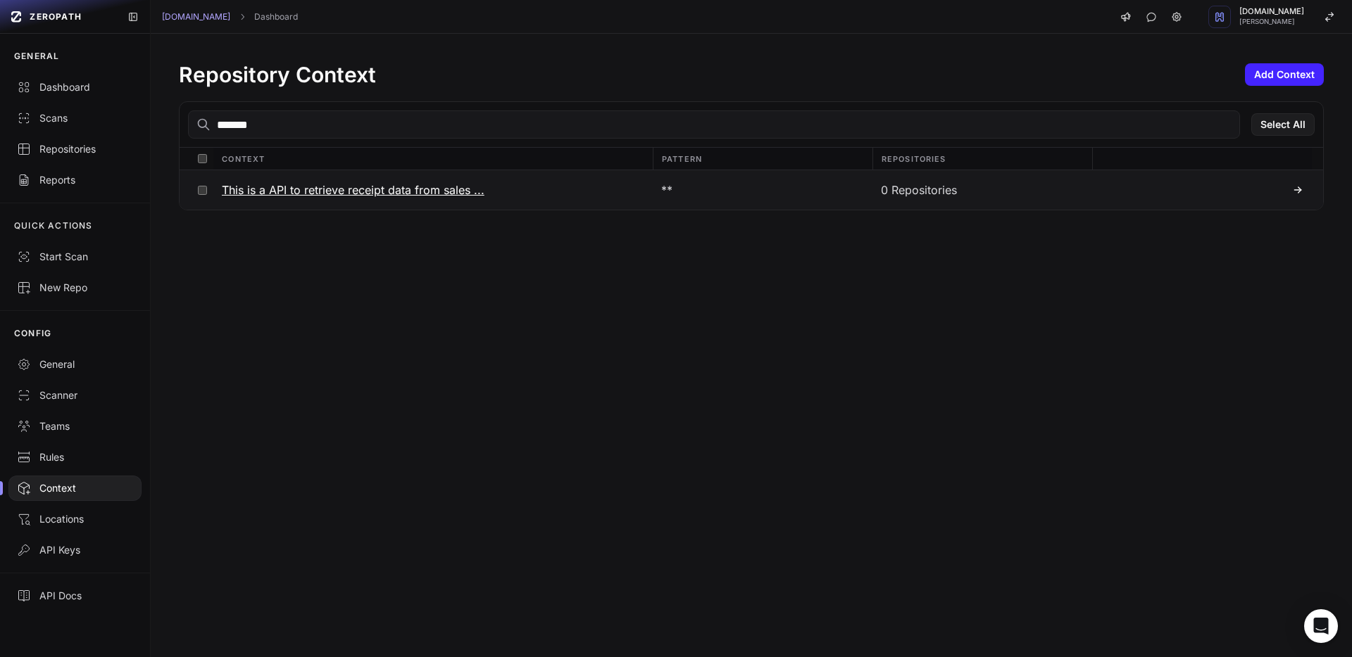
type input "*******"
click at [306, 196] on h3 "This is a API to retrieve receipt data from sales ..." at bounding box center [353, 190] width 263 height 17
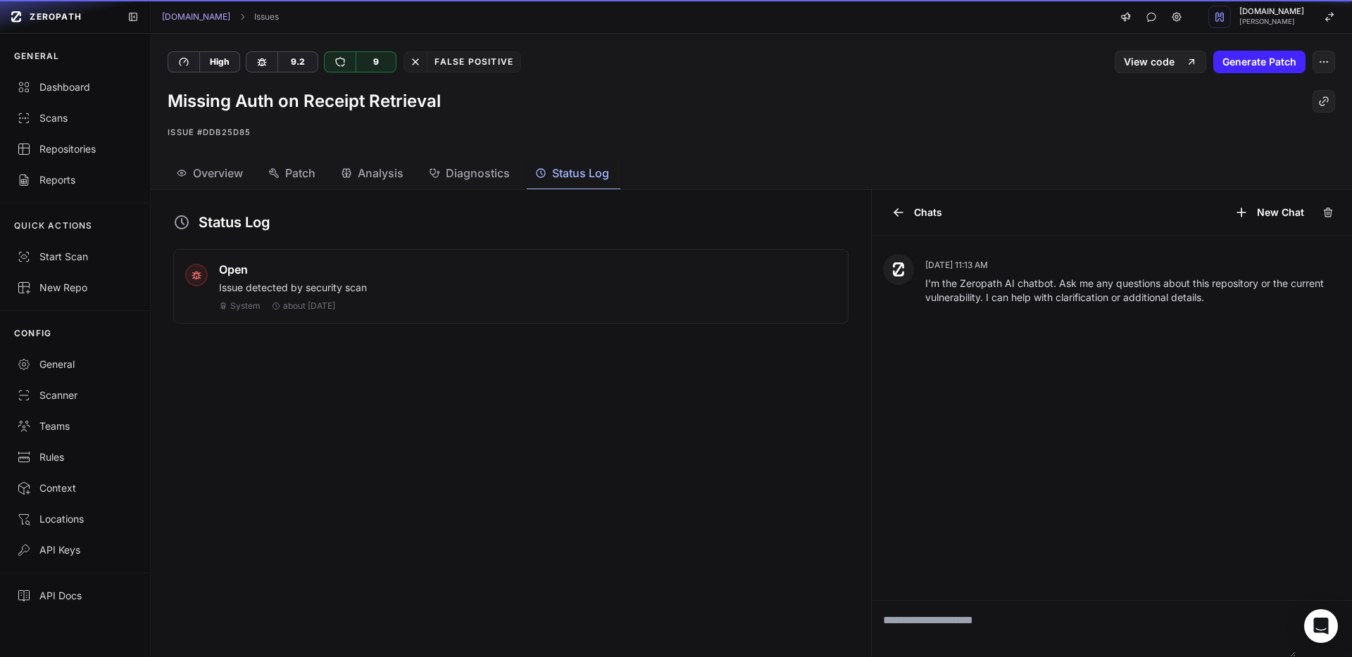
click at [558, 172] on span "Status Log" at bounding box center [580, 173] width 57 height 17
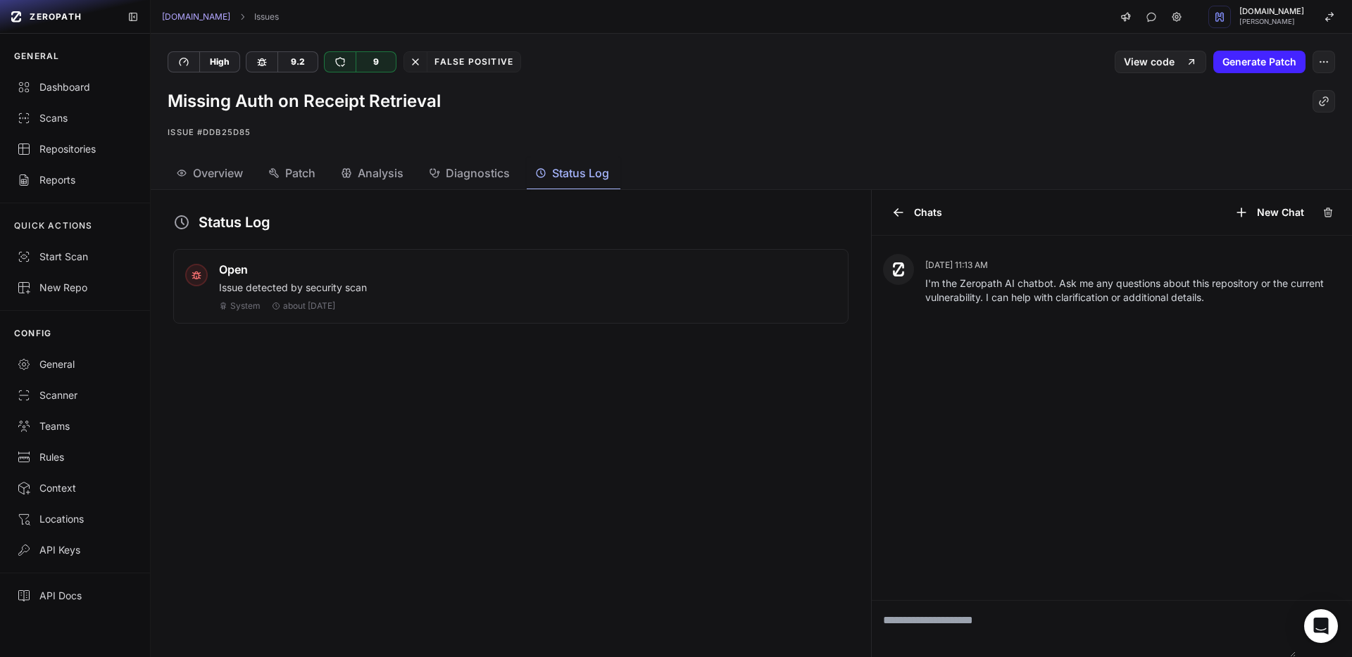
click at [215, 165] on span "Overview" at bounding box center [218, 173] width 50 height 17
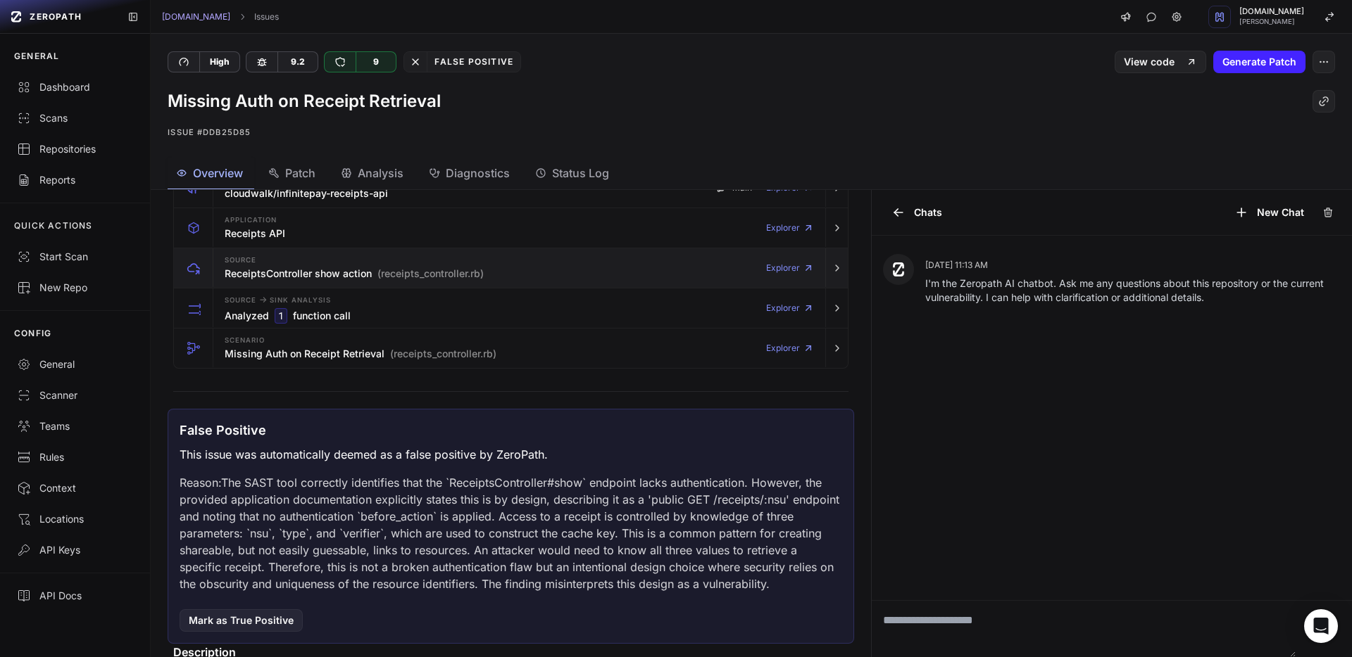
scroll to position [151, 0]
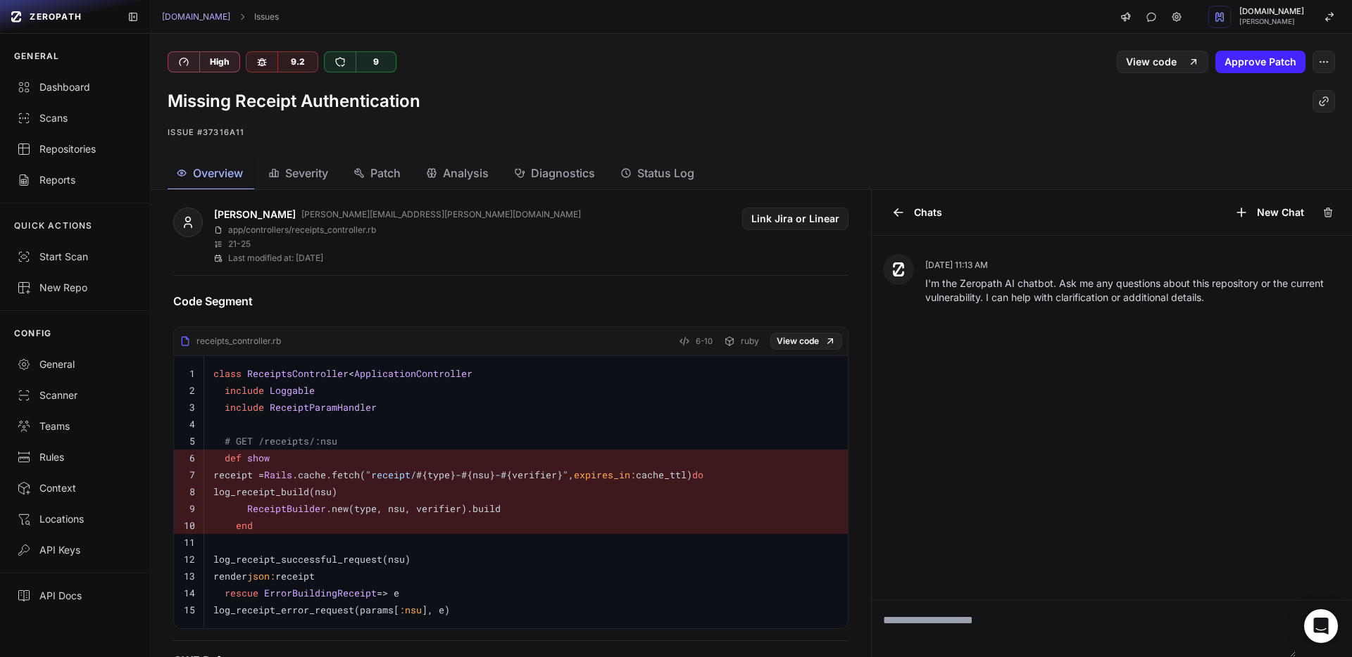
scroll to position [531, 0]
